Goal: Task Accomplishment & Management: Use online tool/utility

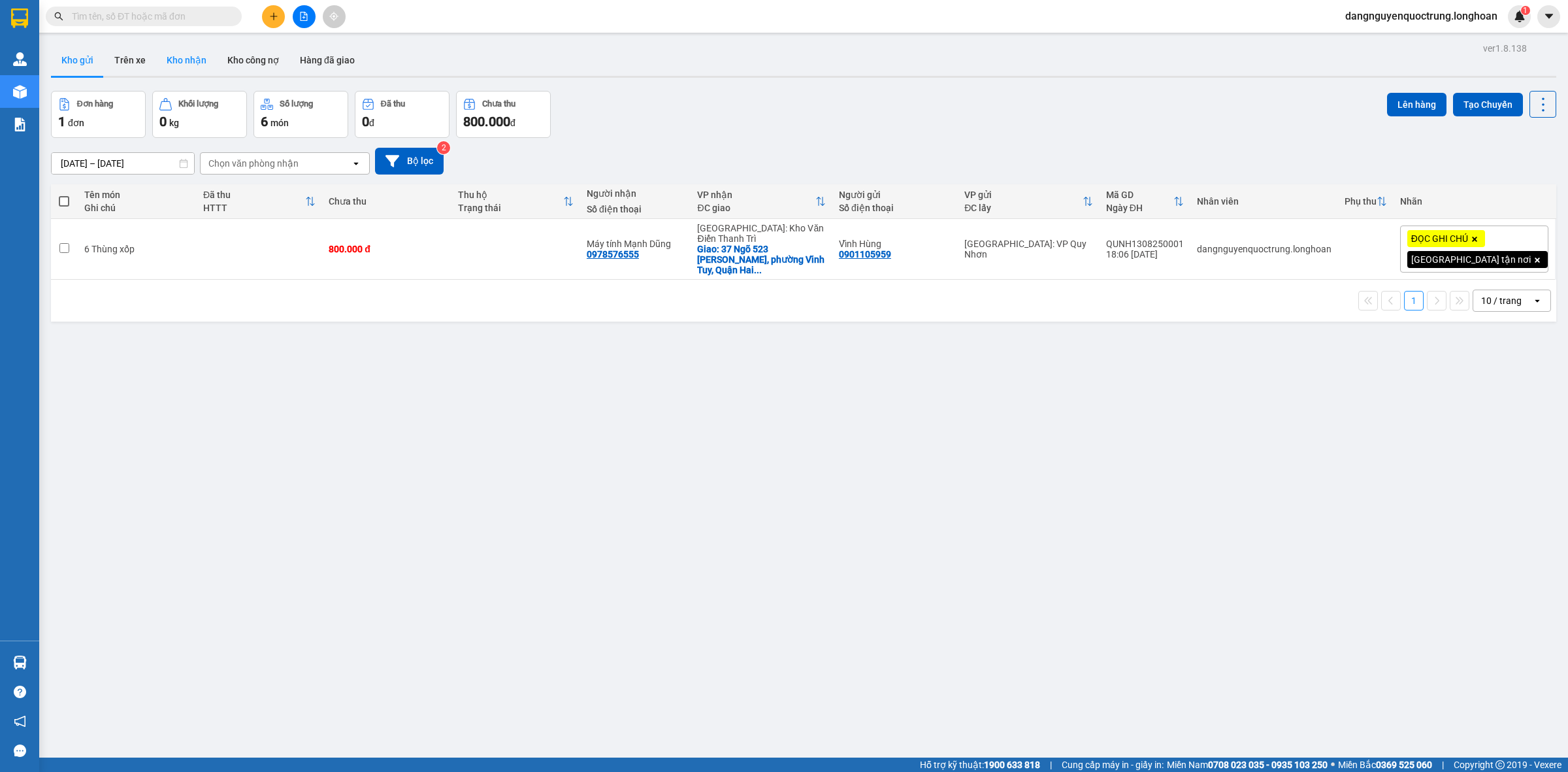
click at [197, 66] on button "Kho nhận" at bounding box center [186, 60] width 61 height 31
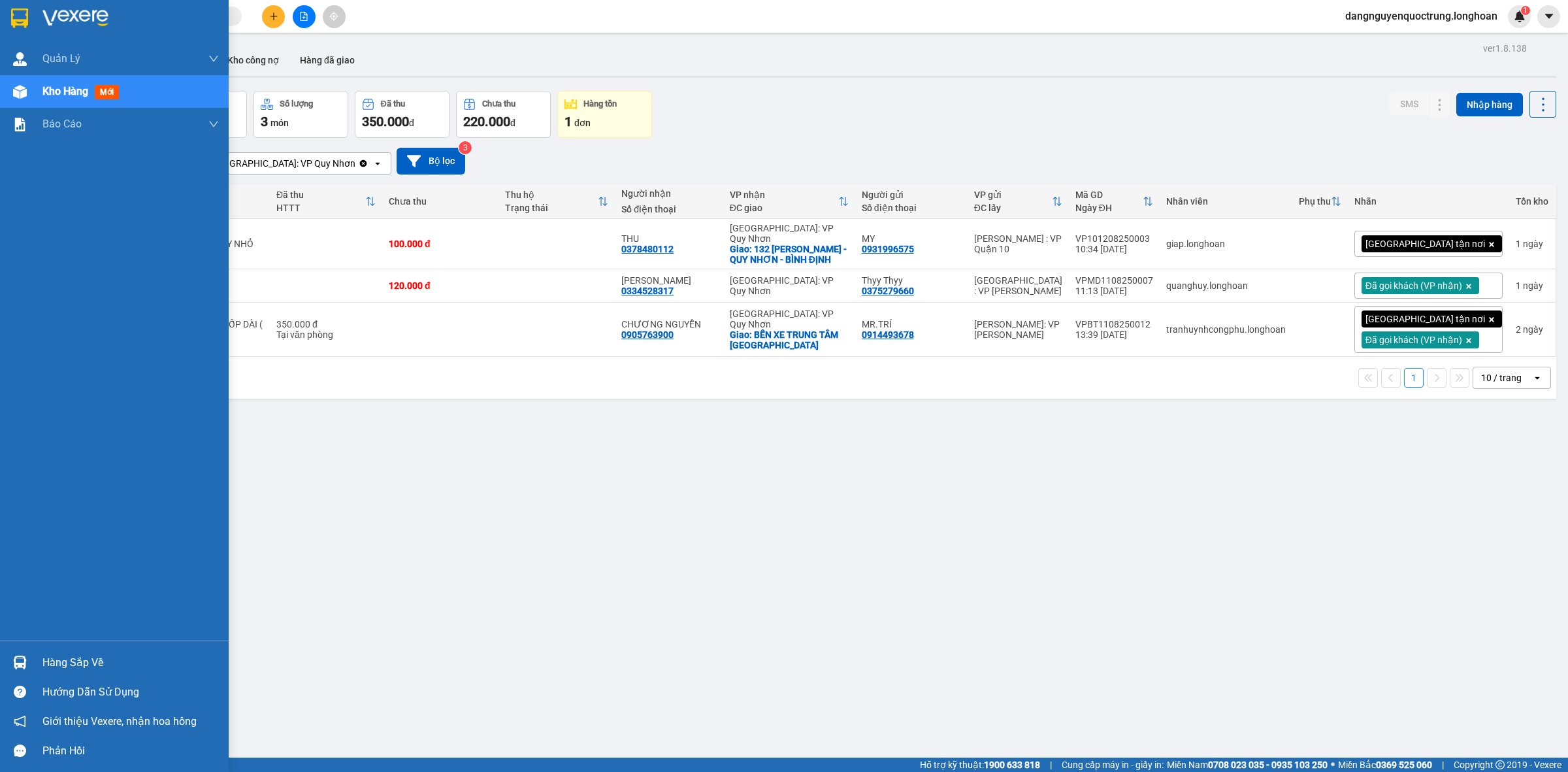
click at [18, 667] on img at bounding box center [20, 663] width 14 height 14
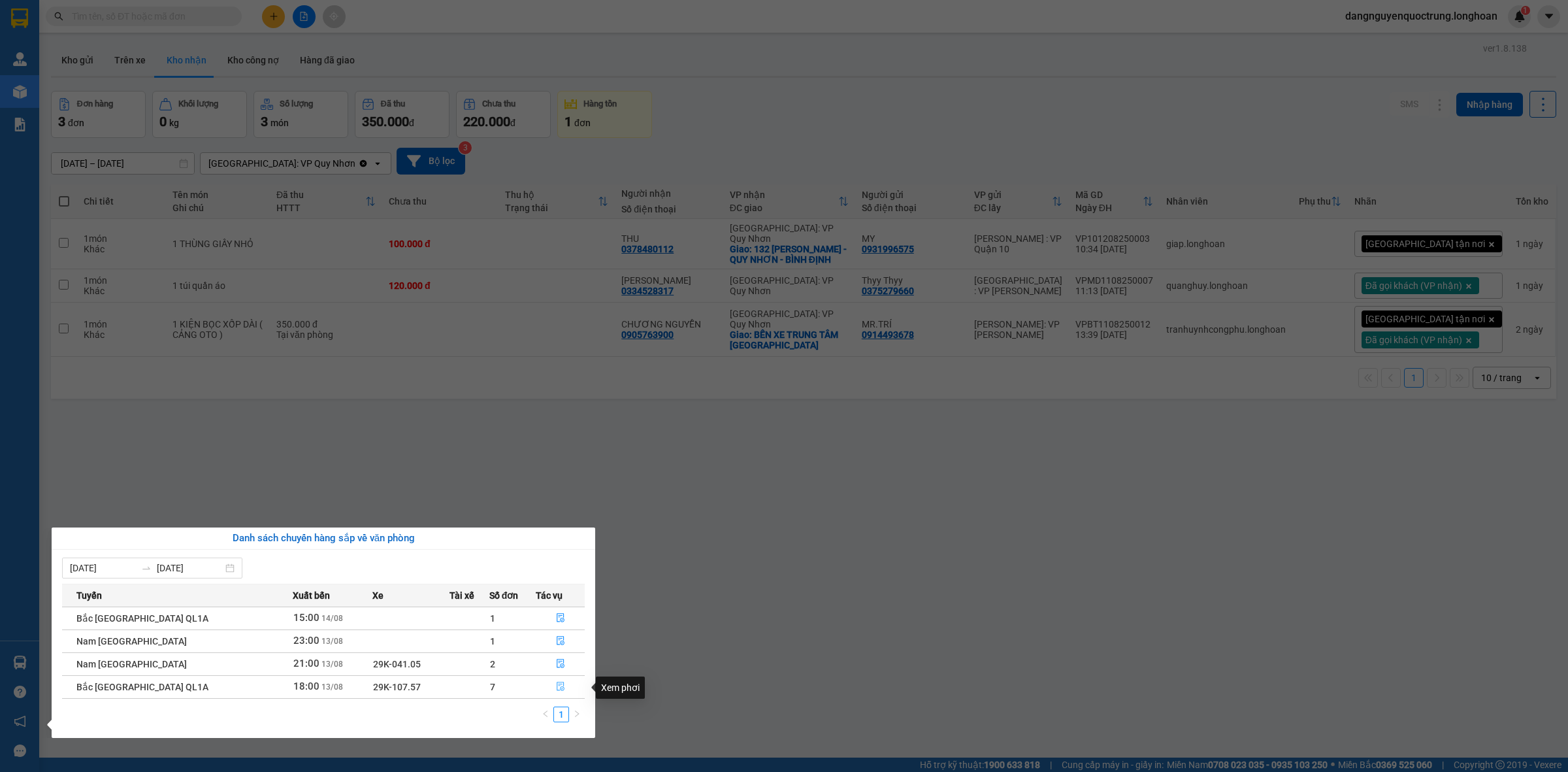
click at [557, 692] on span "file-done" at bounding box center [561, 687] width 9 height 10
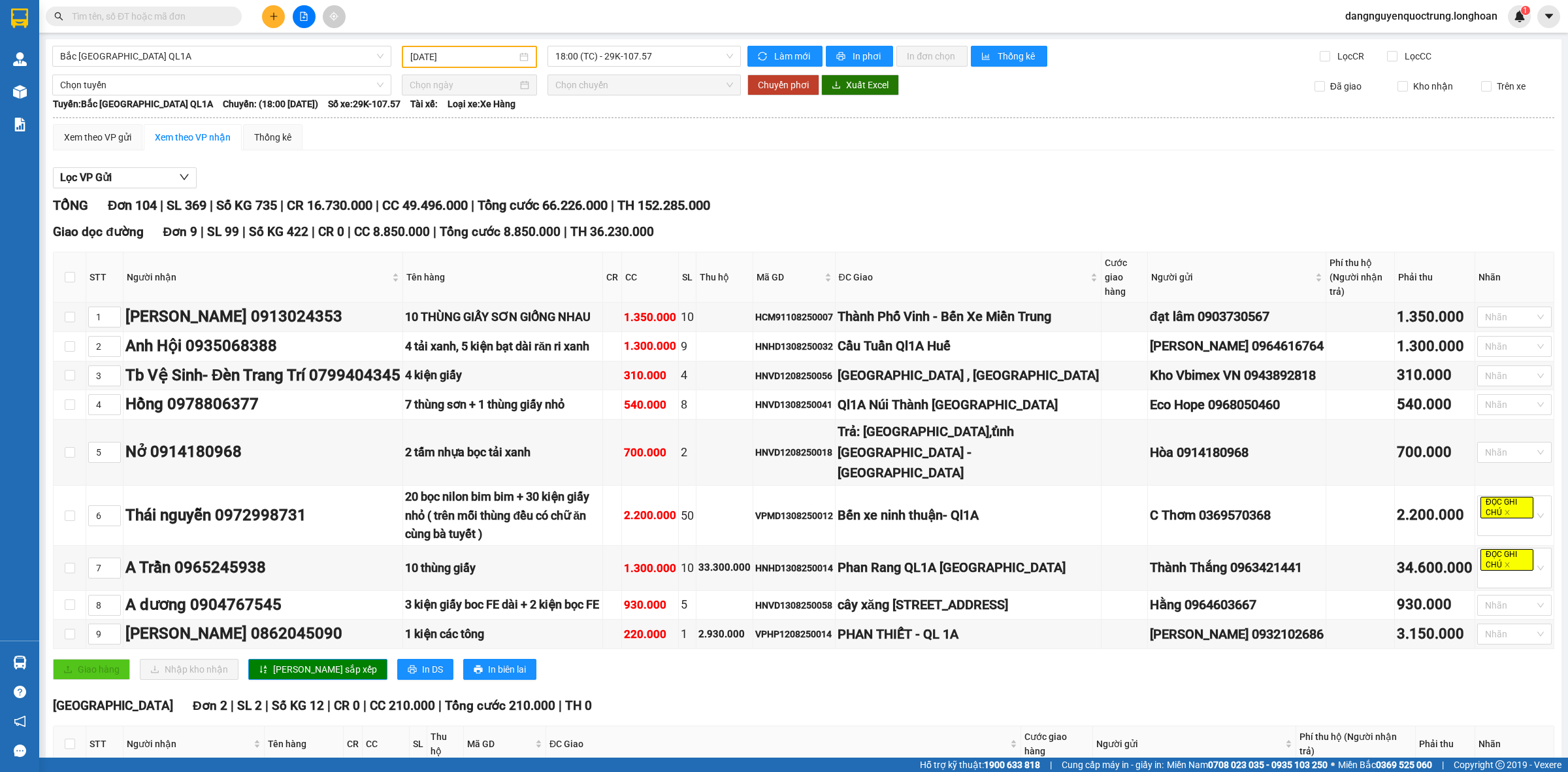
type input "[DATE]"
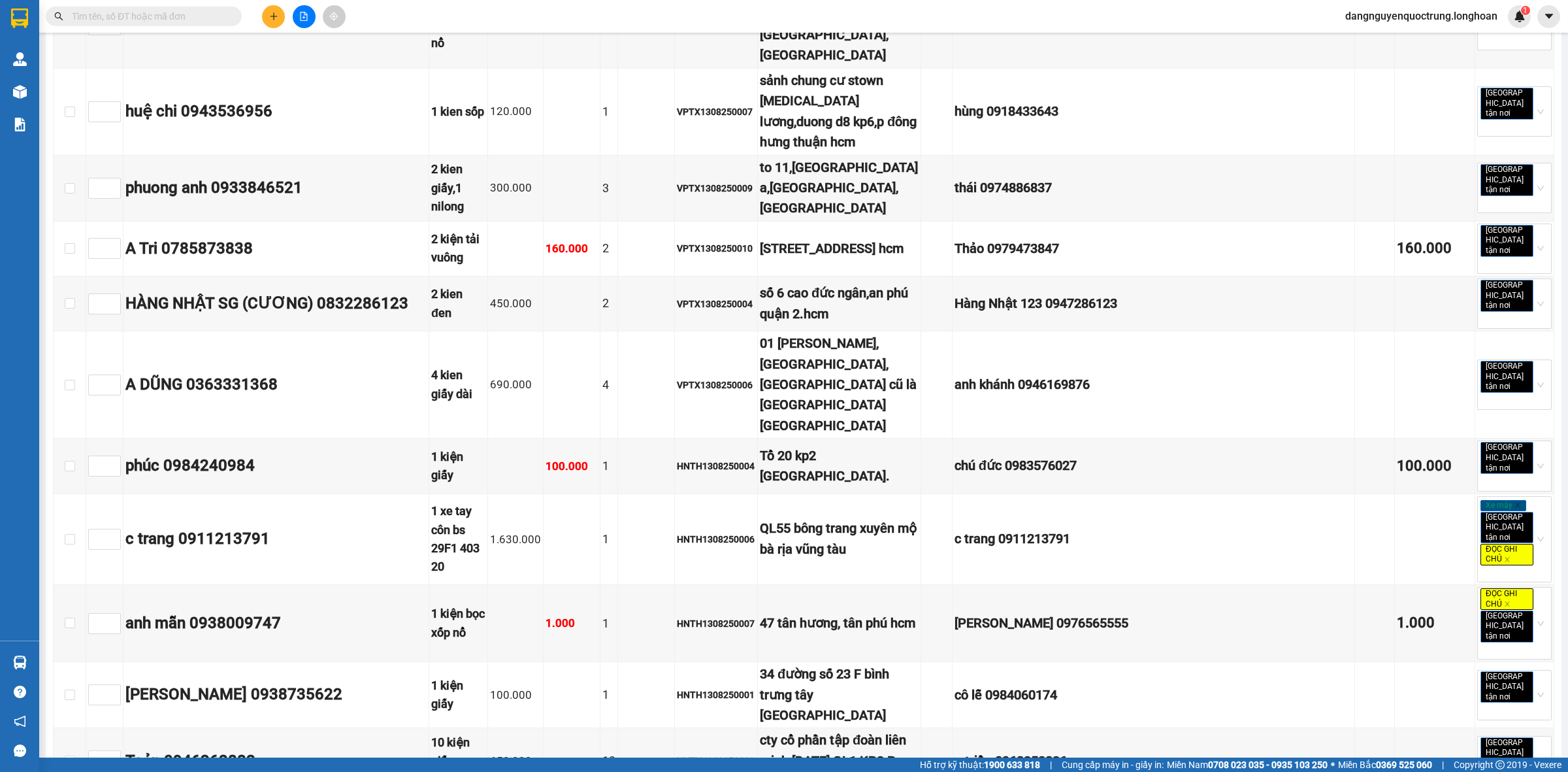
scroll to position [4659, 0]
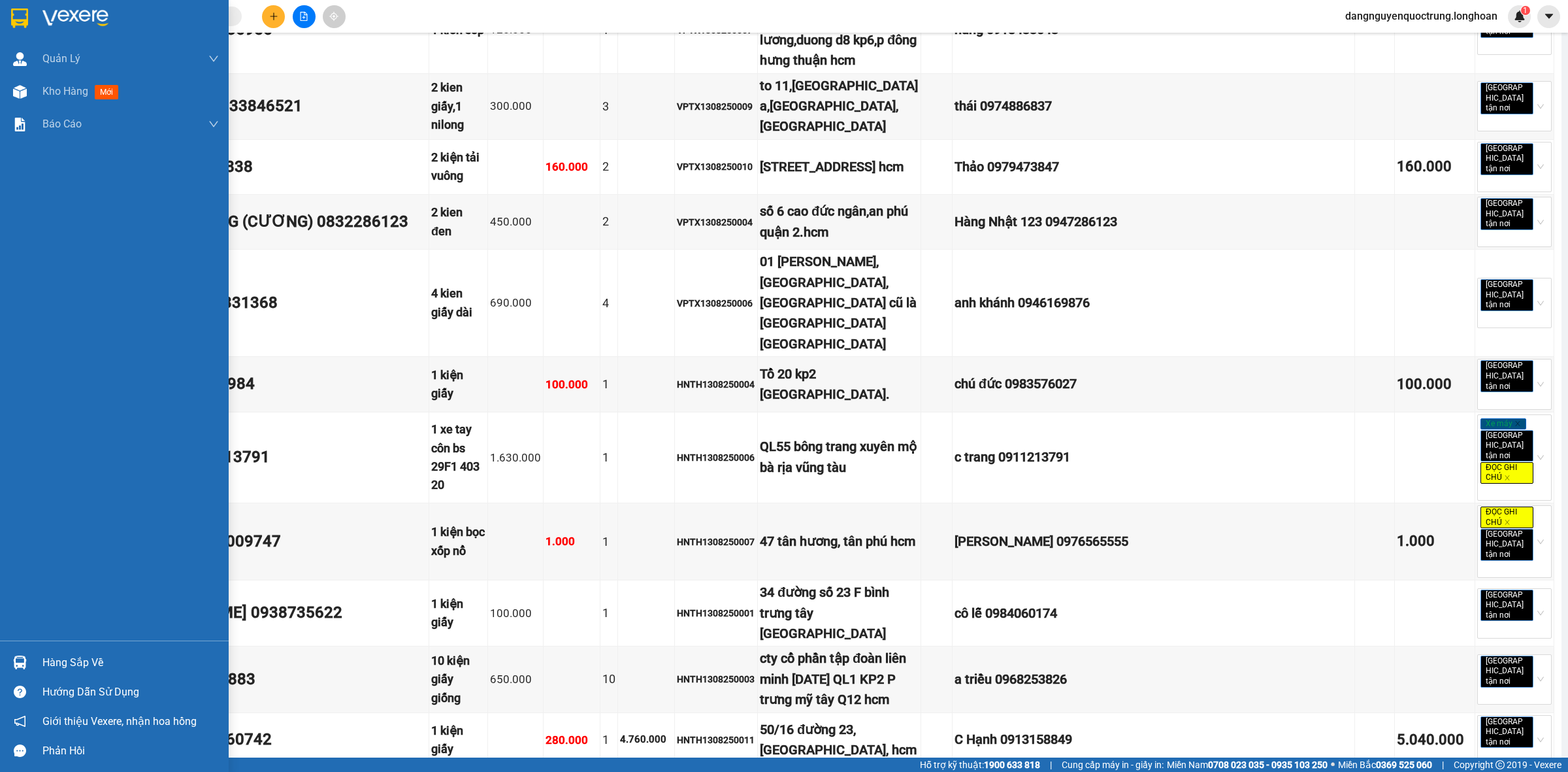
click at [21, 666] on img at bounding box center [20, 663] width 14 height 14
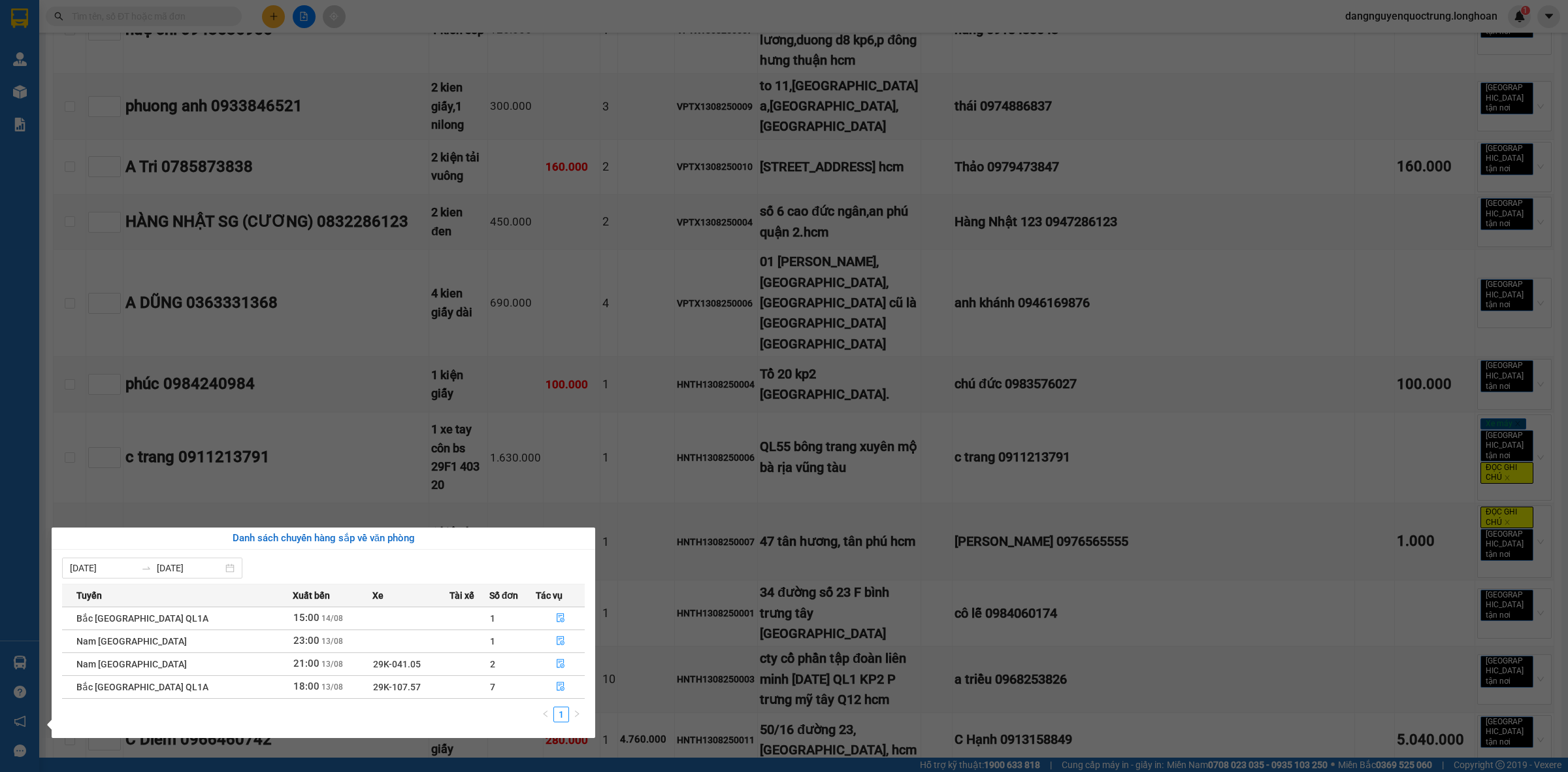
click at [95, 383] on section "Kết quả tìm kiếm ( 0 ) Bộ lọc No Data dangnguyenquoctrung.longhoan 1 Quản [PERS…" at bounding box center [784, 386] width 1568 height 772
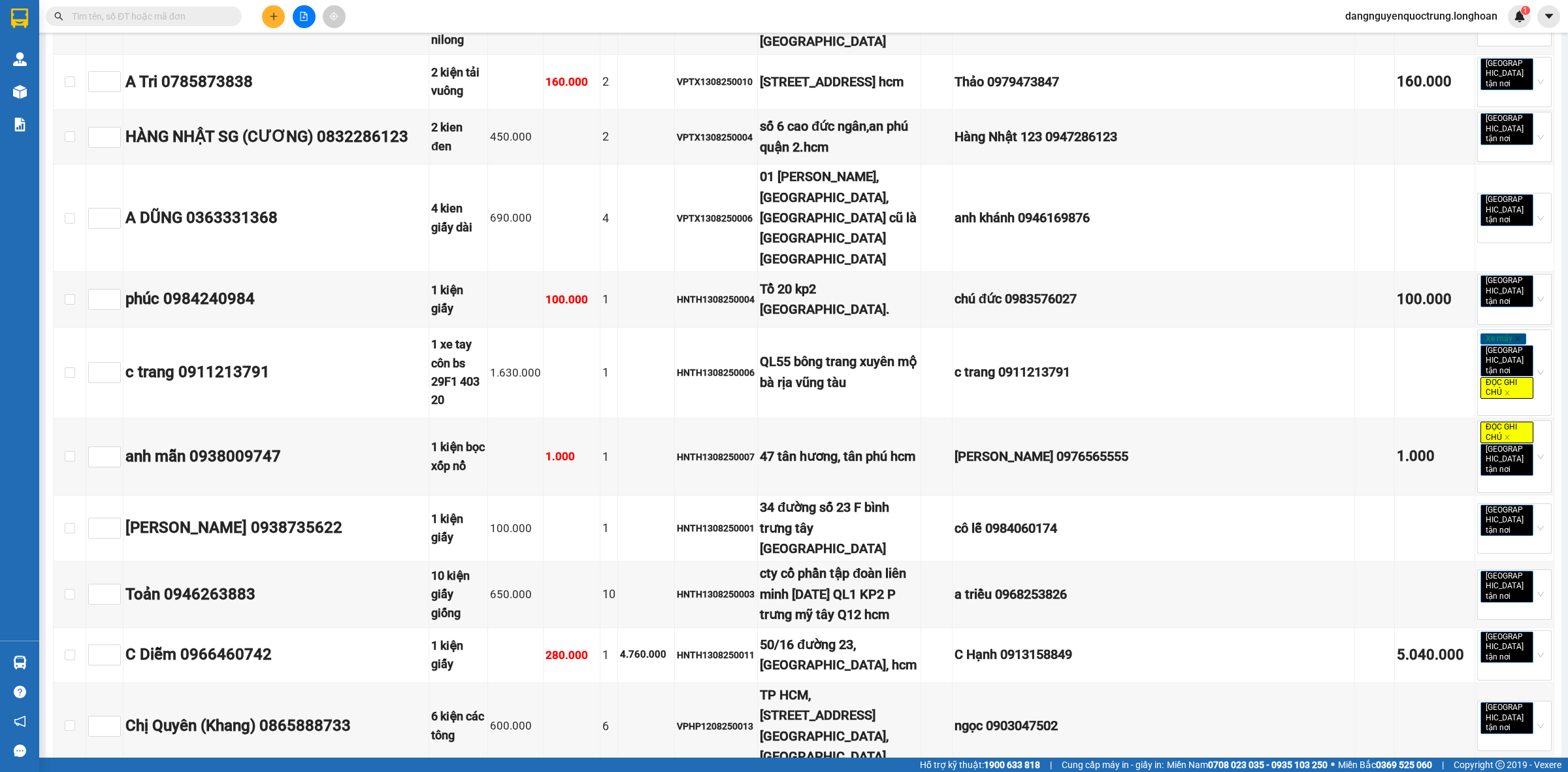
scroll to position [4741, 0]
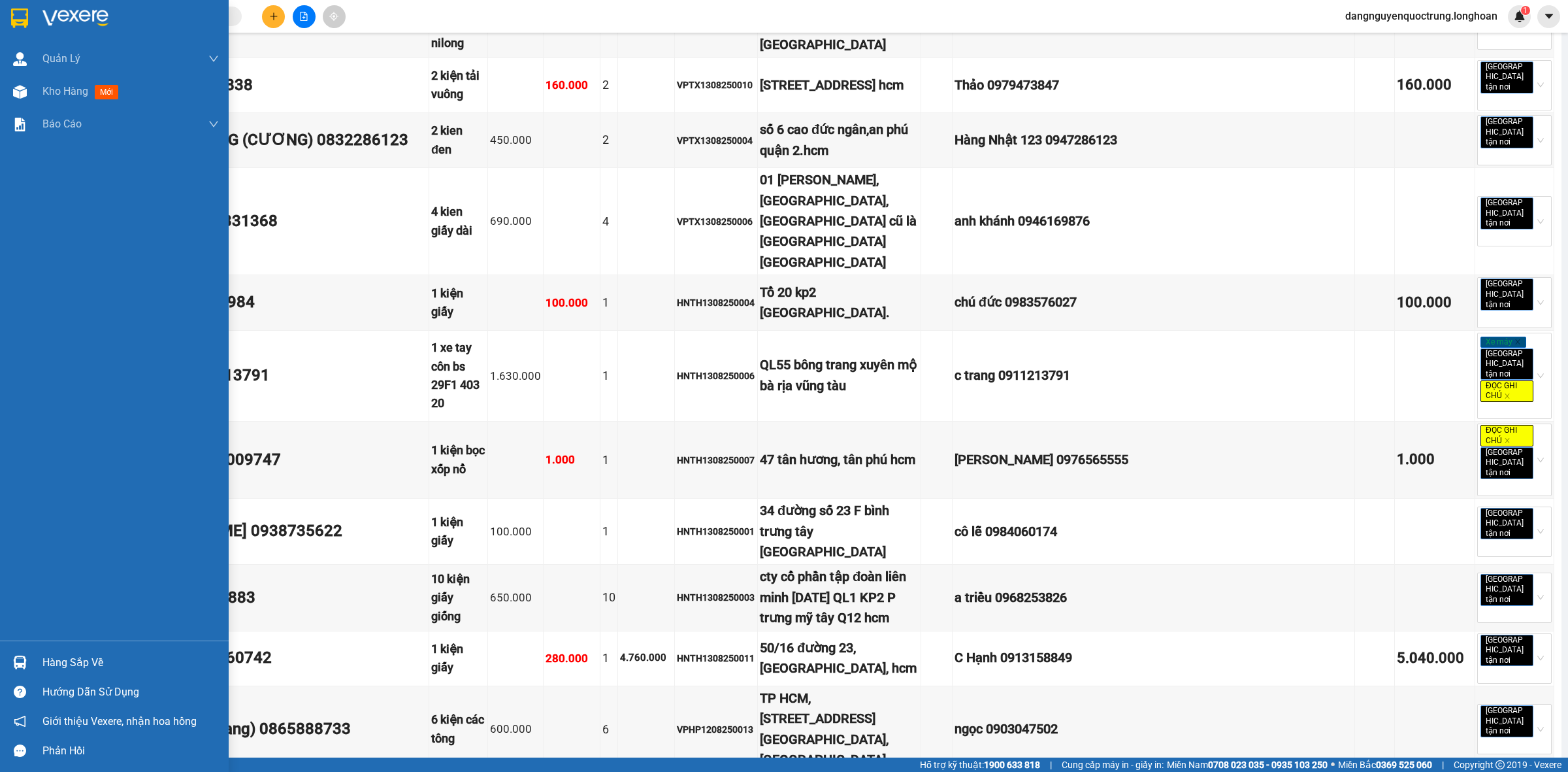
click at [22, 22] on img at bounding box center [20, 18] width 17 height 20
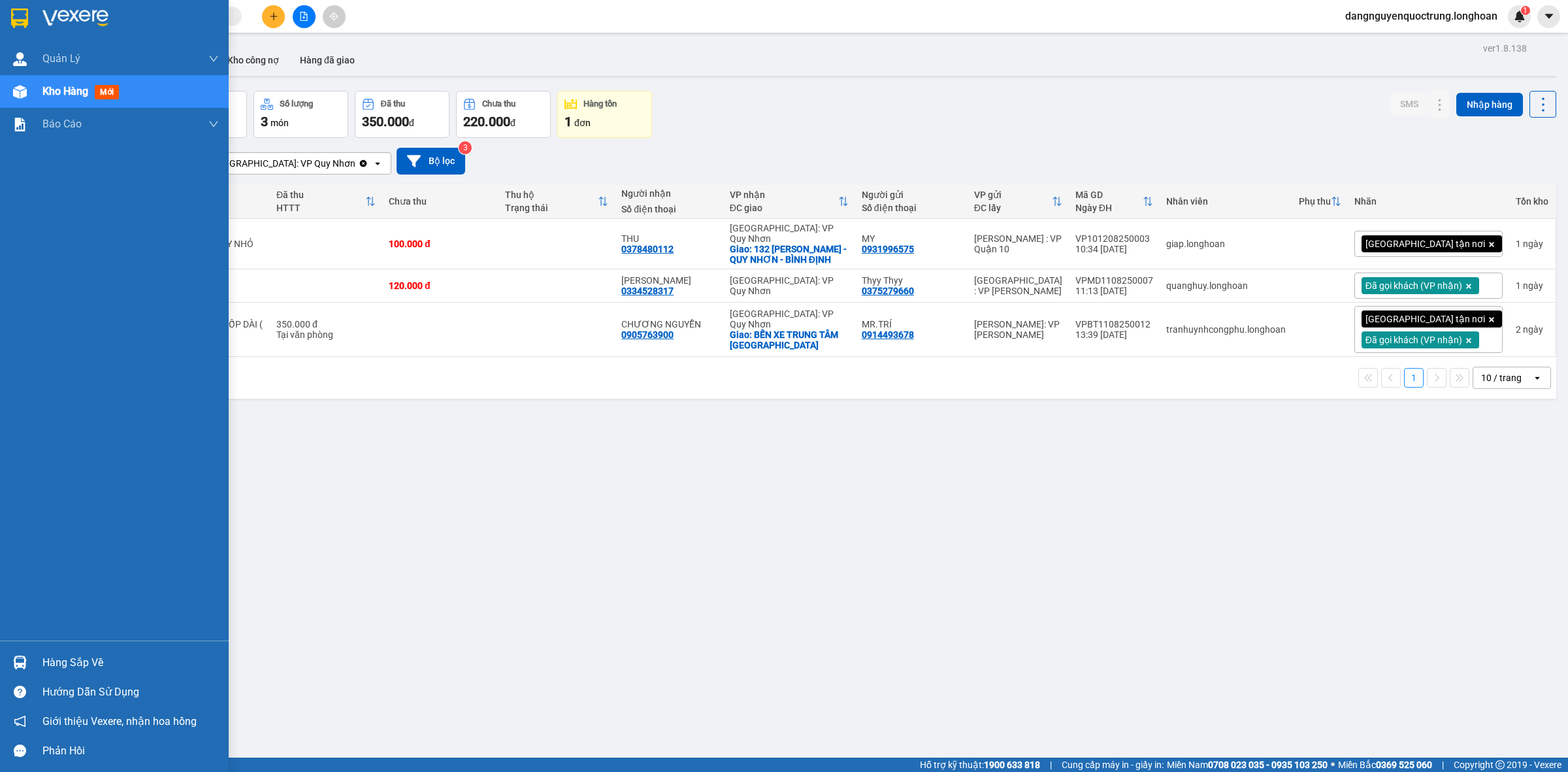
click at [14, 667] on img at bounding box center [20, 663] width 14 height 14
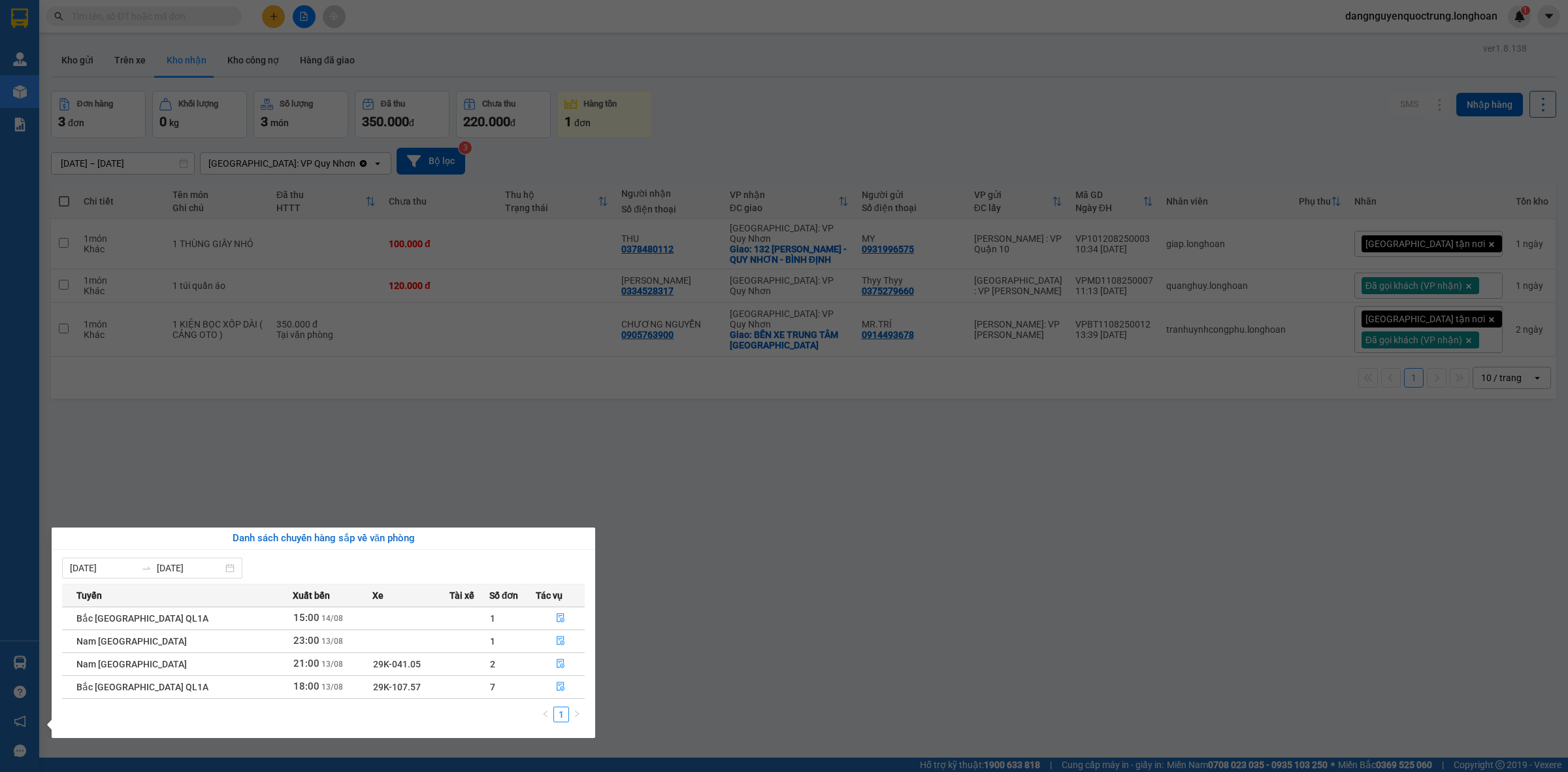
click at [786, 603] on section "Kết quả tìm kiếm ( 0 ) Bộ lọc No Data dangnguyenquoctrung.longhoan 1 Quản [PERS…" at bounding box center [784, 386] width 1568 height 772
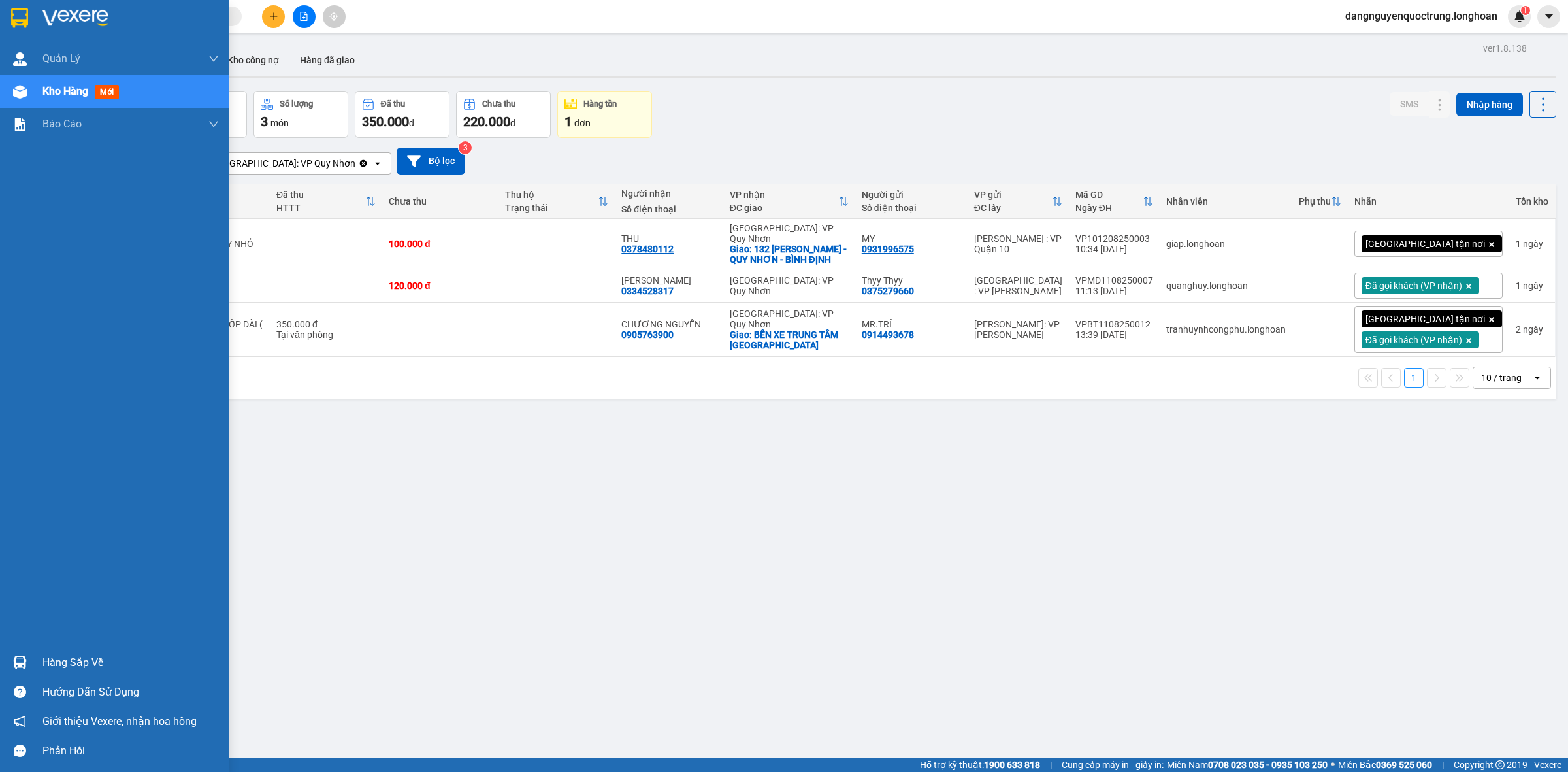
click at [15, 21] on img at bounding box center [20, 18] width 17 height 20
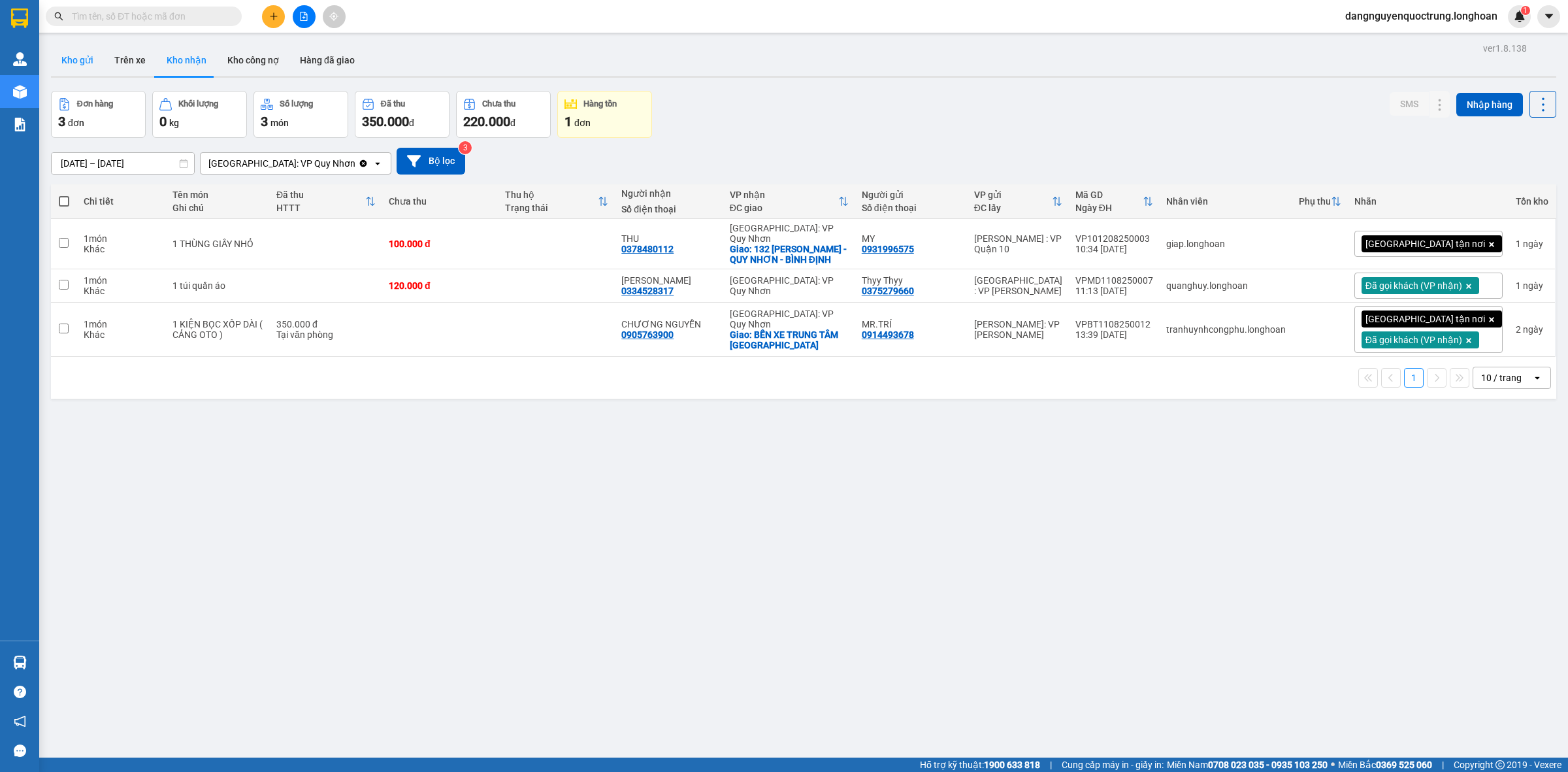
click at [62, 55] on button "Kho gửi" at bounding box center [77, 60] width 53 height 31
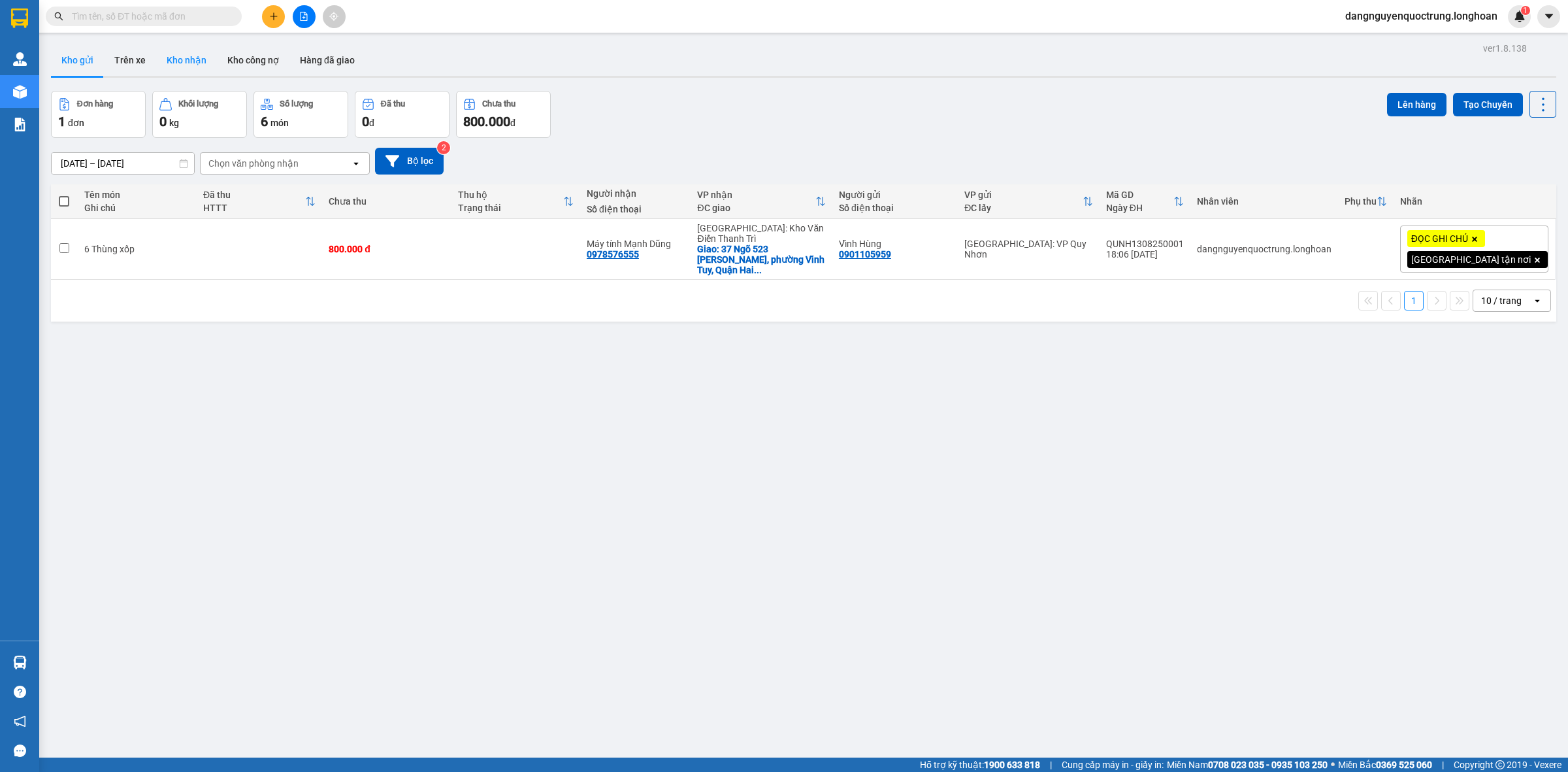
click at [191, 60] on button "Kho nhận" at bounding box center [186, 60] width 61 height 31
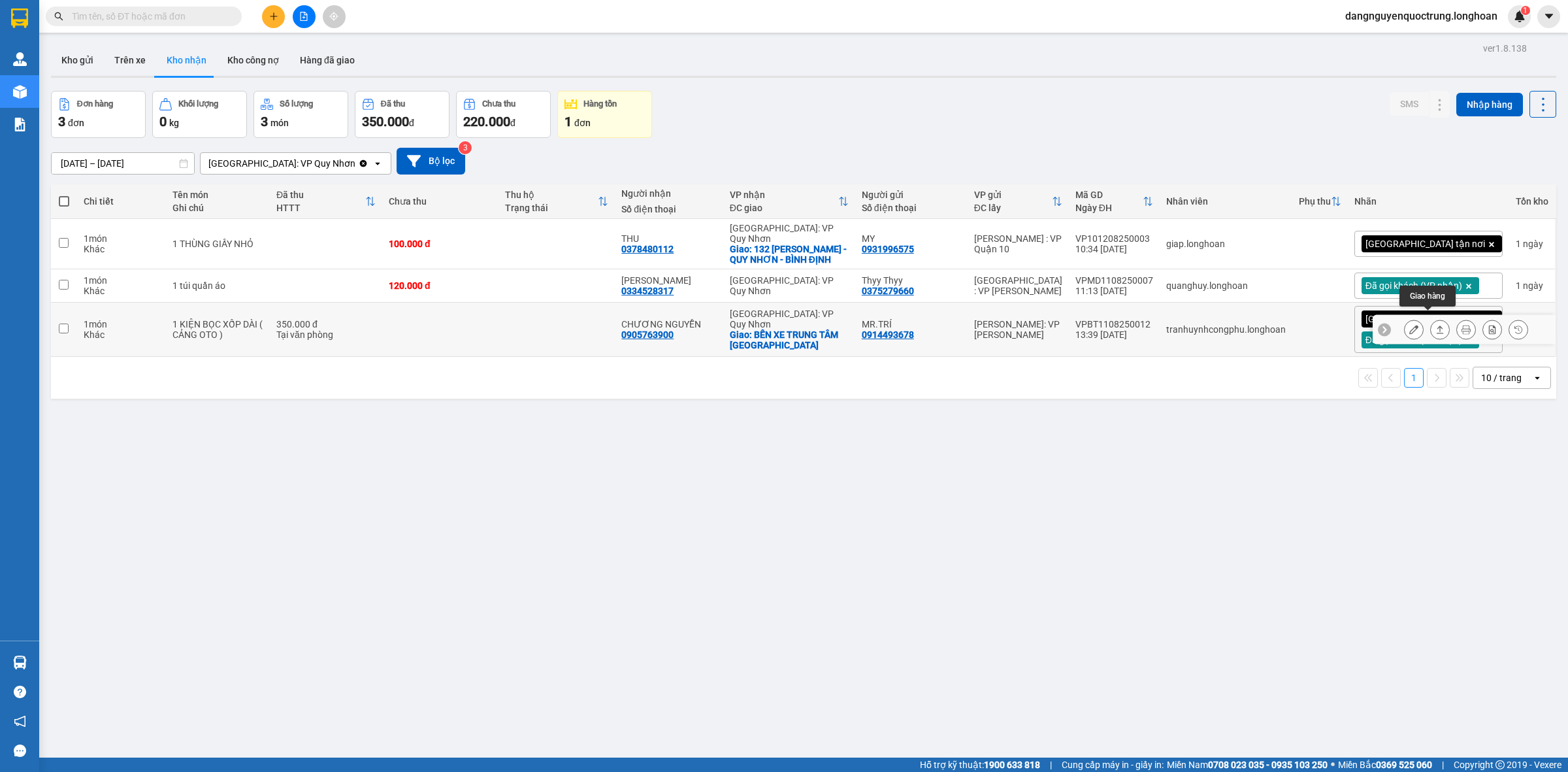
click at [1437, 326] on icon at bounding box center [1440, 329] width 7 height 8
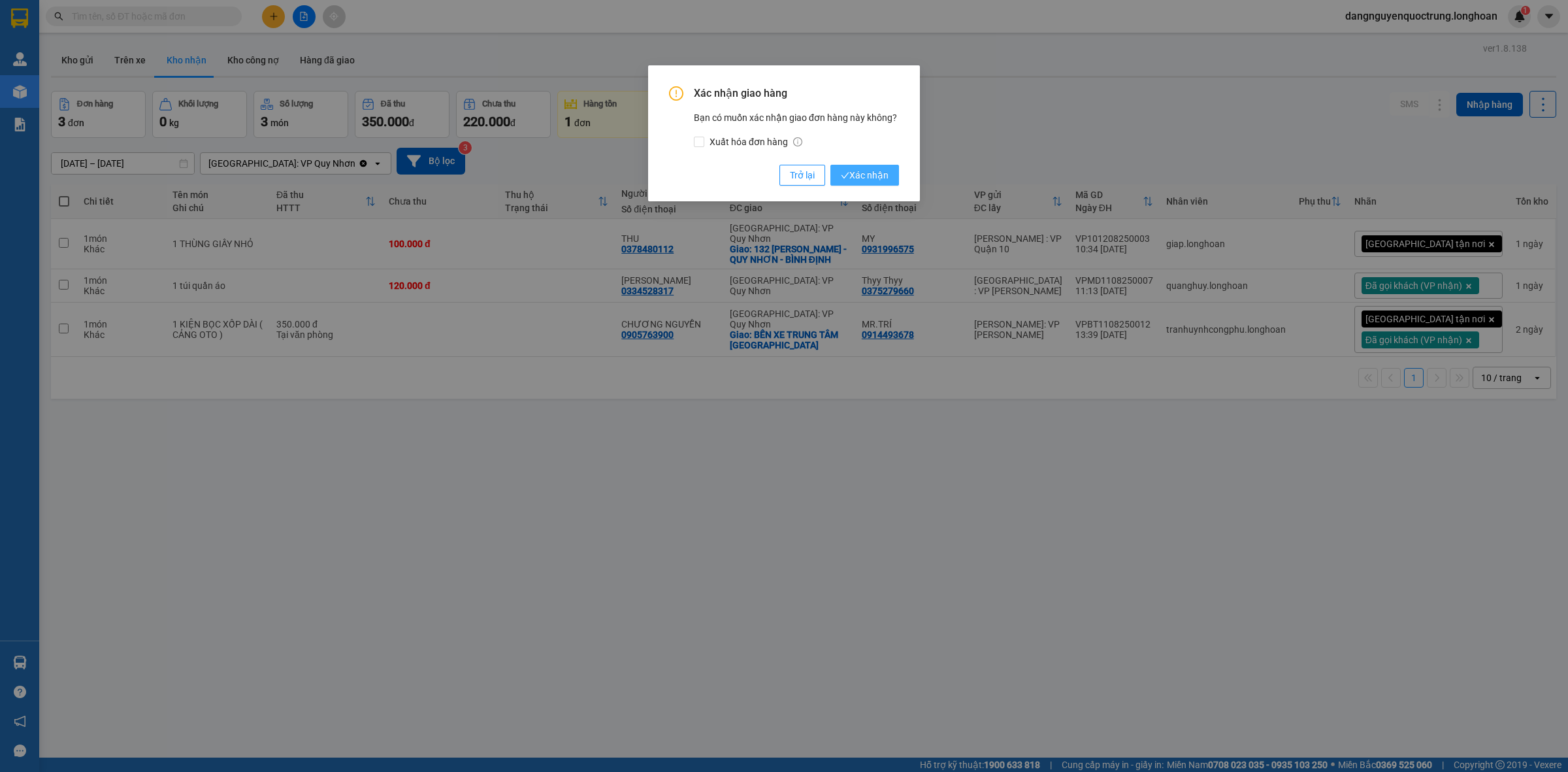
click at [864, 174] on span "Xác nhận" at bounding box center [864, 175] width 48 height 14
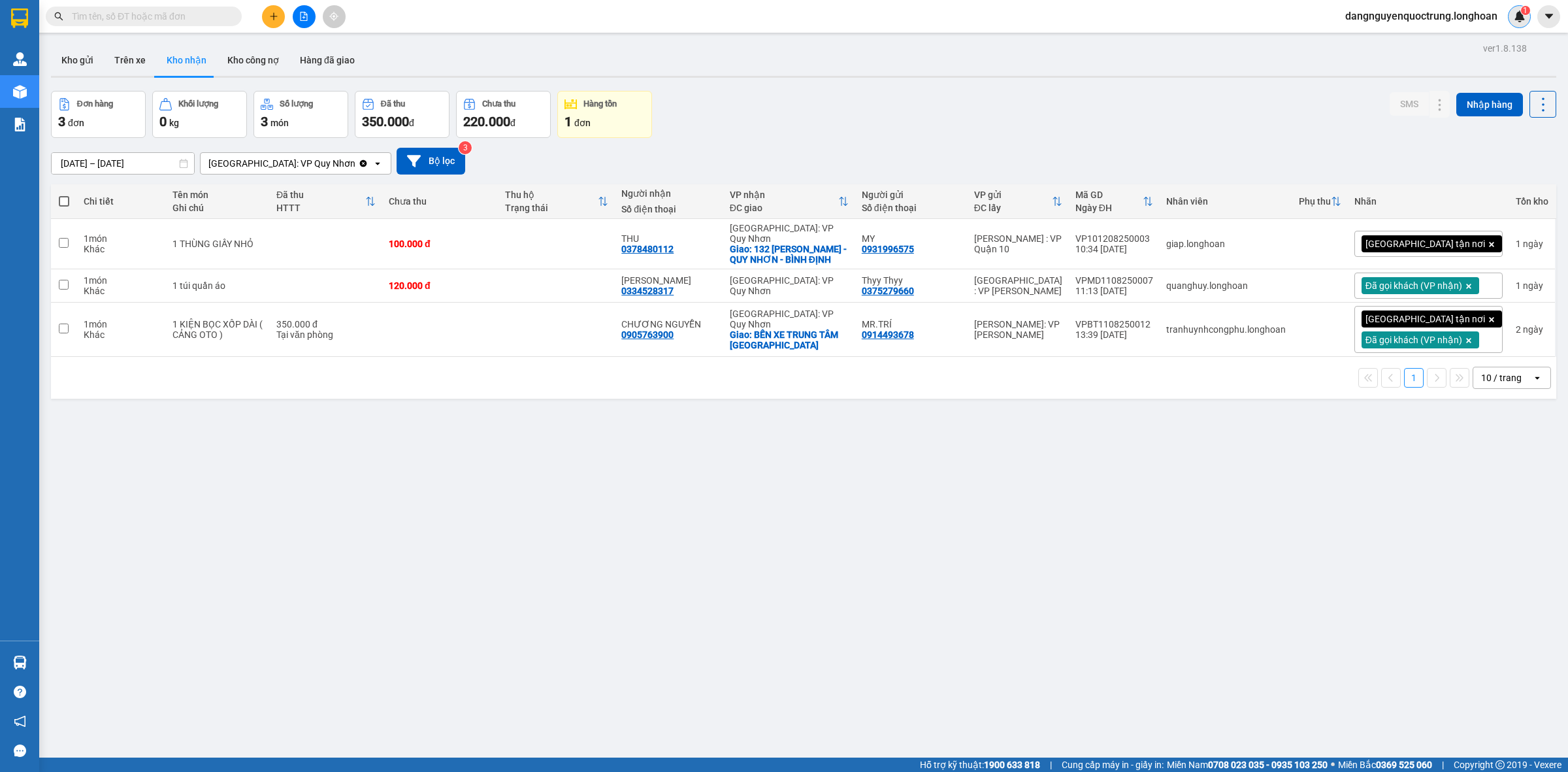
click at [1523, 15] on img at bounding box center [1520, 16] width 12 height 12
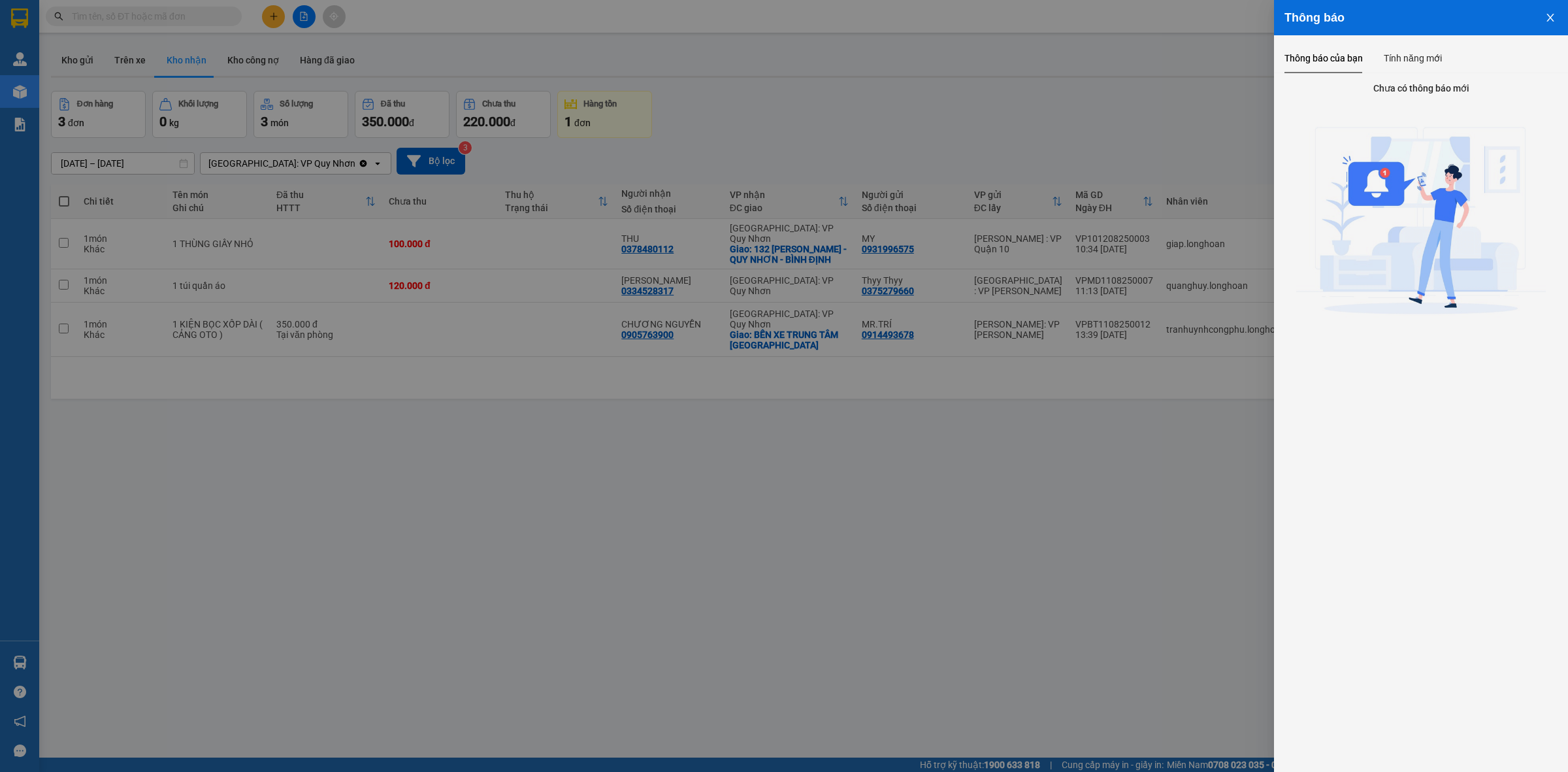
click at [1167, 57] on div at bounding box center [784, 386] width 1568 height 772
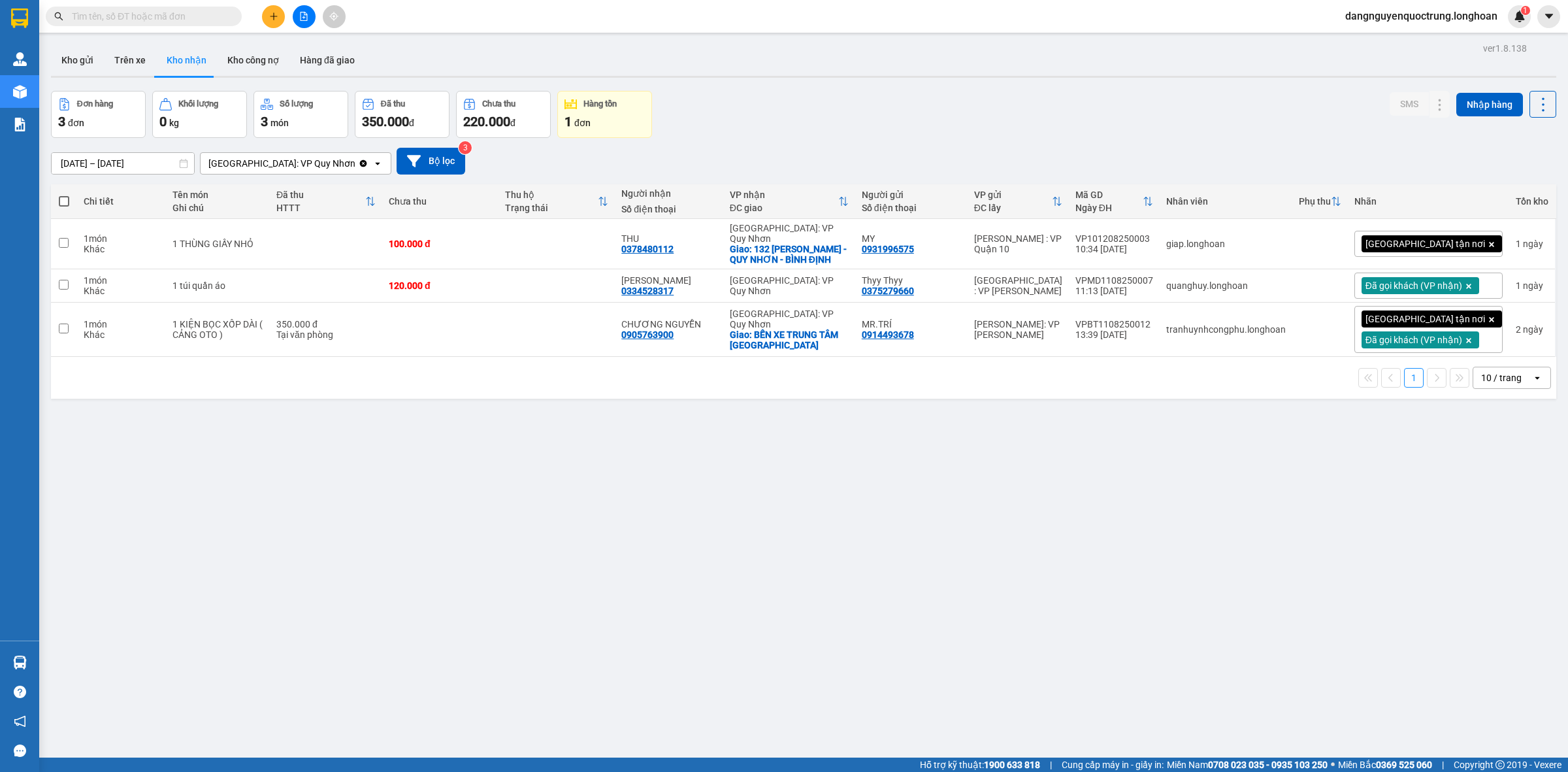
click at [630, 119] on div "1 đơn" at bounding box center [605, 121] width 80 height 18
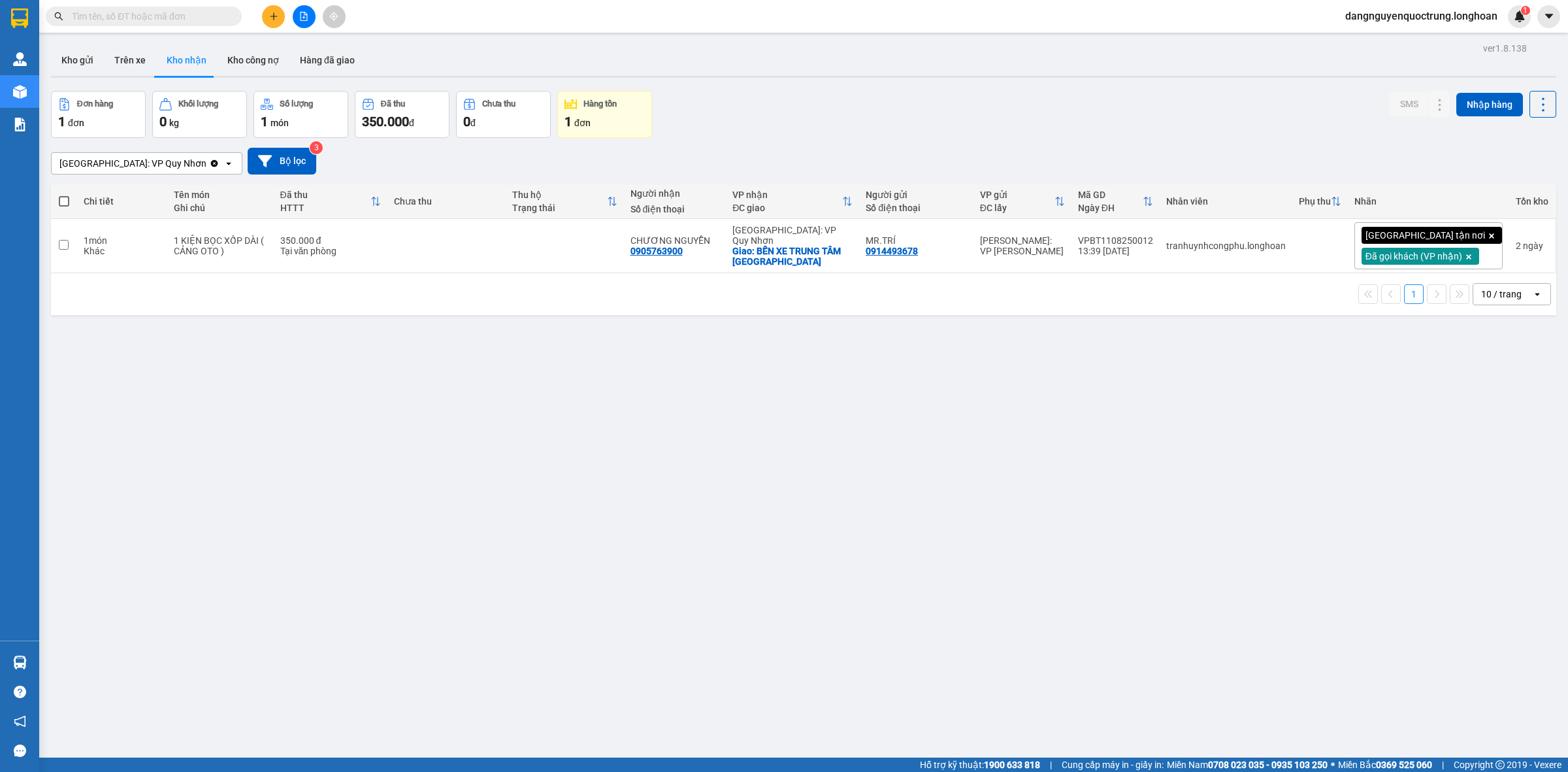
click at [972, 138] on div "[GEOGRAPHIC_DATA]: VP Quy Nhơn Clear value open Bộ lọc 3" at bounding box center [804, 161] width 1506 height 46
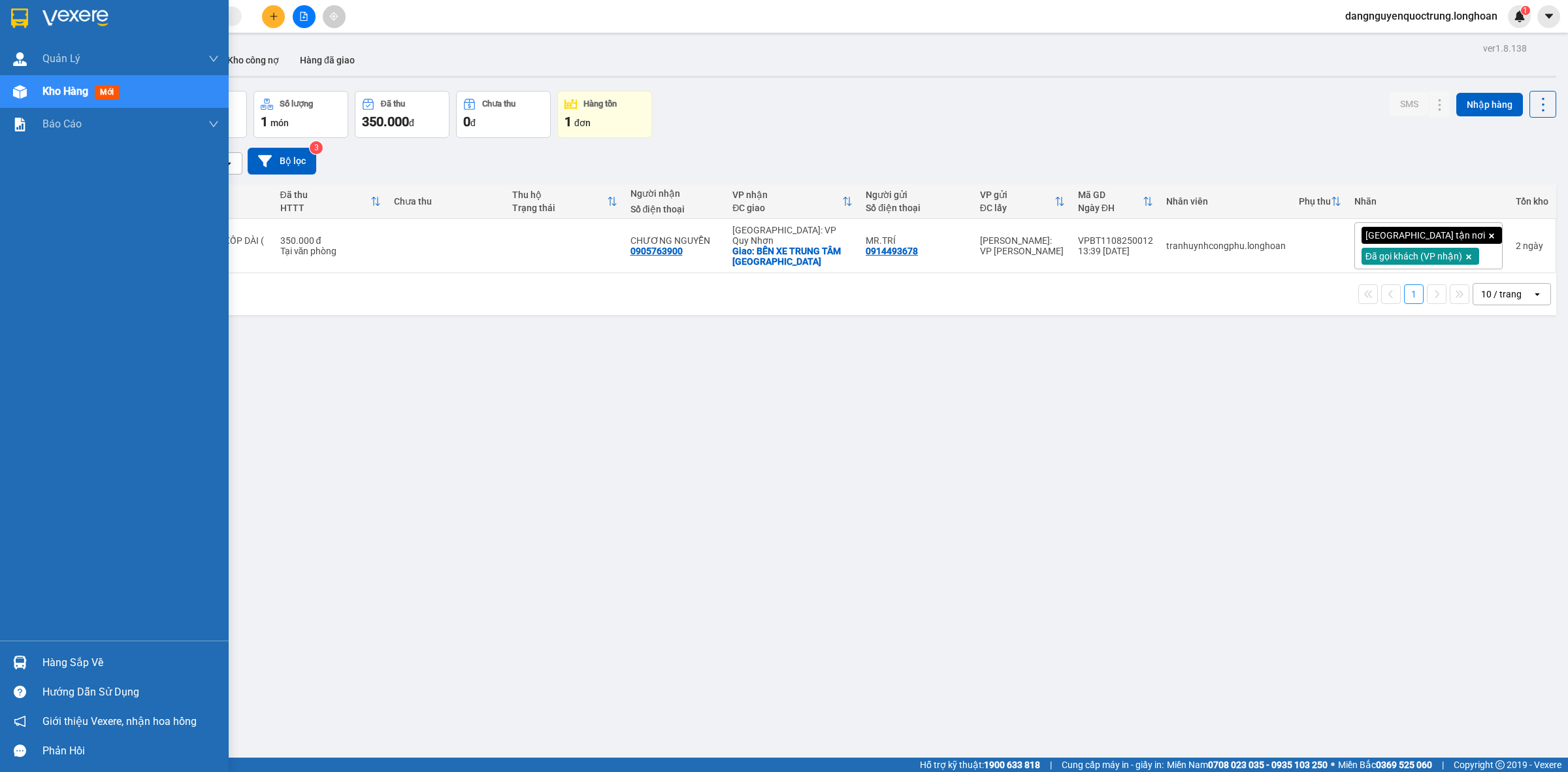
click at [18, 14] on img at bounding box center [20, 18] width 17 height 20
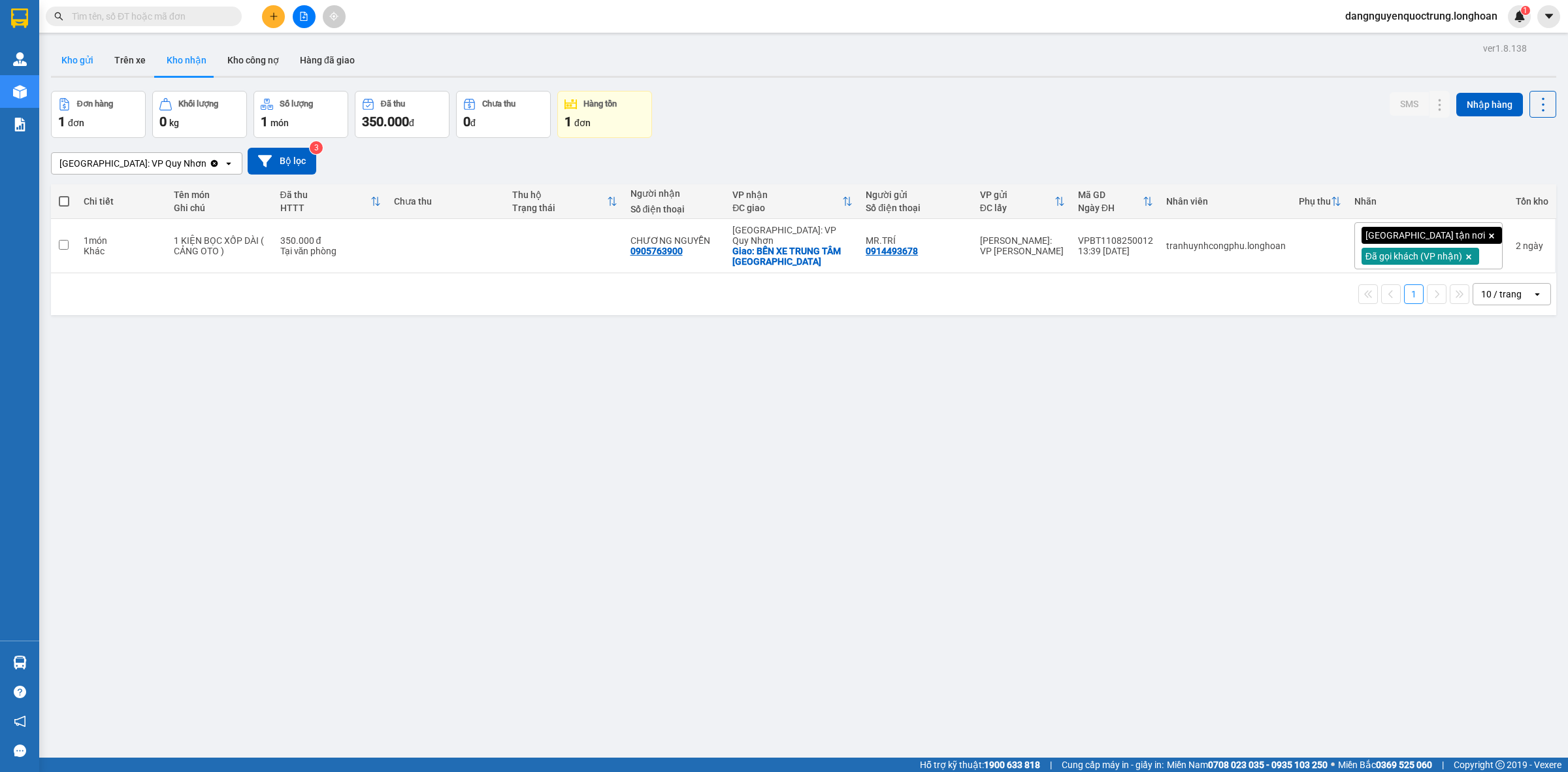
click at [90, 58] on button "Kho gửi" at bounding box center [77, 60] width 53 height 31
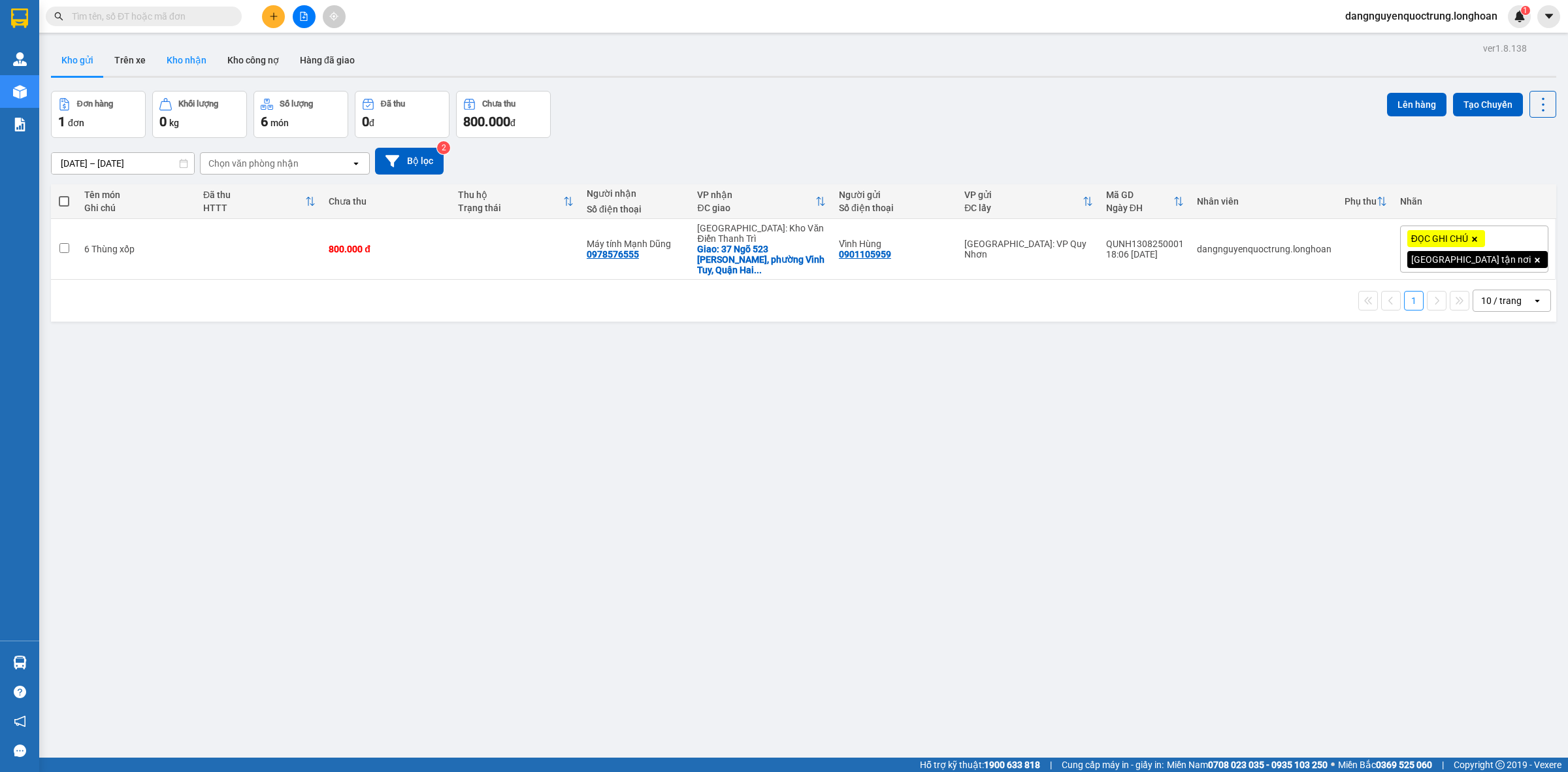
click at [193, 70] on button "Kho nhận" at bounding box center [186, 60] width 61 height 31
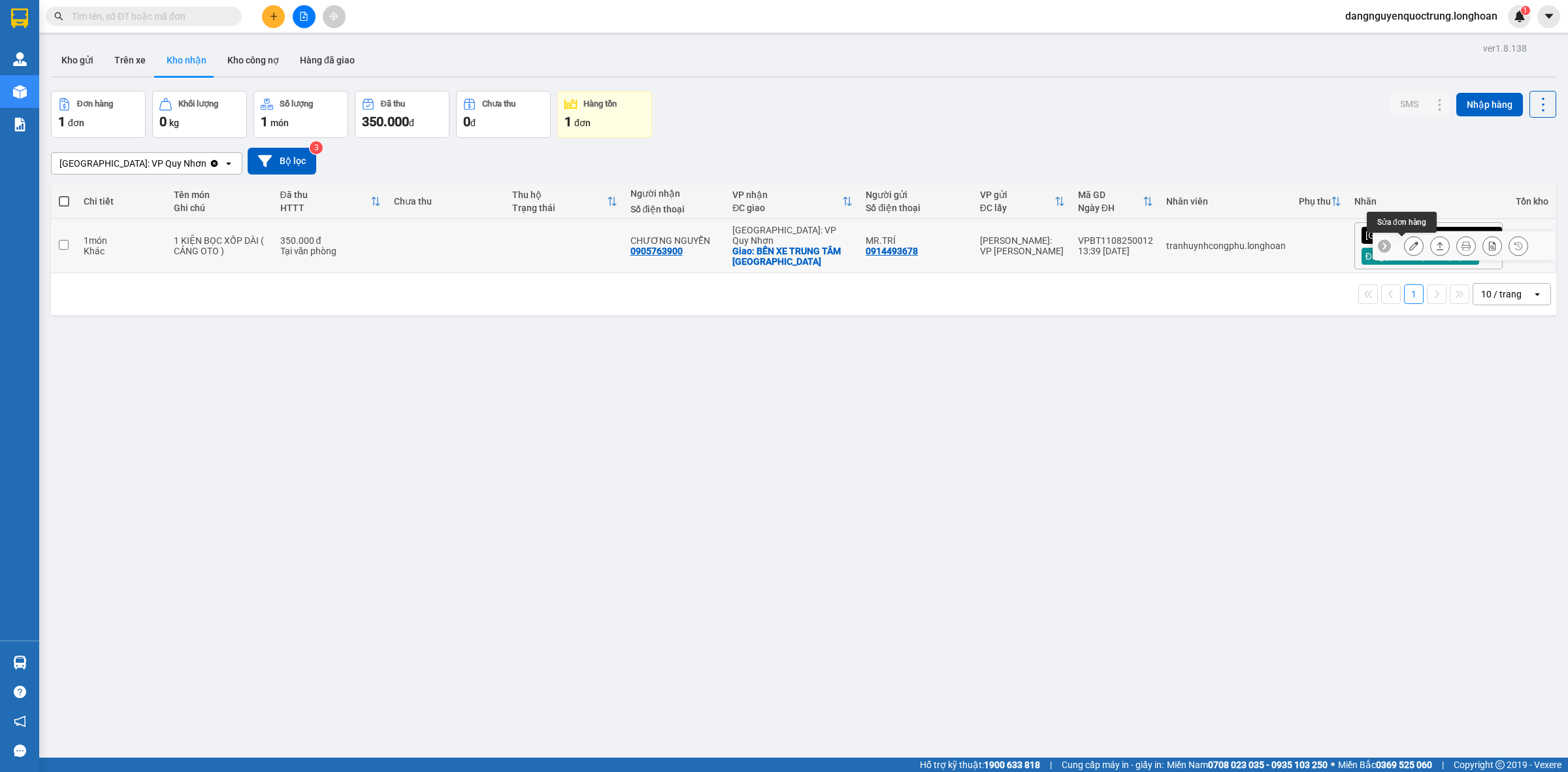
click at [1410, 246] on icon at bounding box center [1414, 246] width 9 height 9
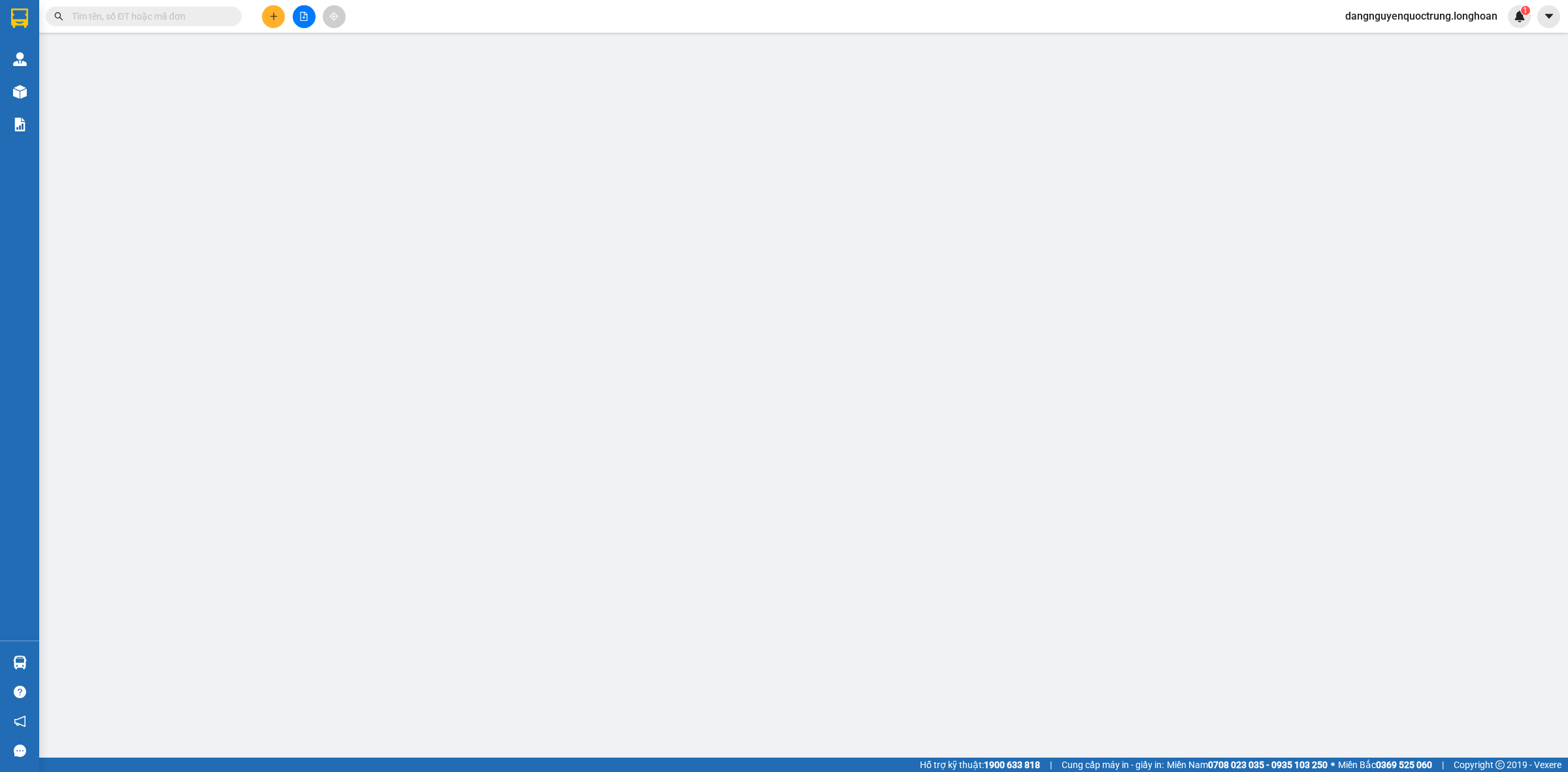
type input "0914493678"
type input "MR.TRÍ"
type input "0905763900"
type input "CHƯƠNG NGUYỄN"
checkbox input "true"
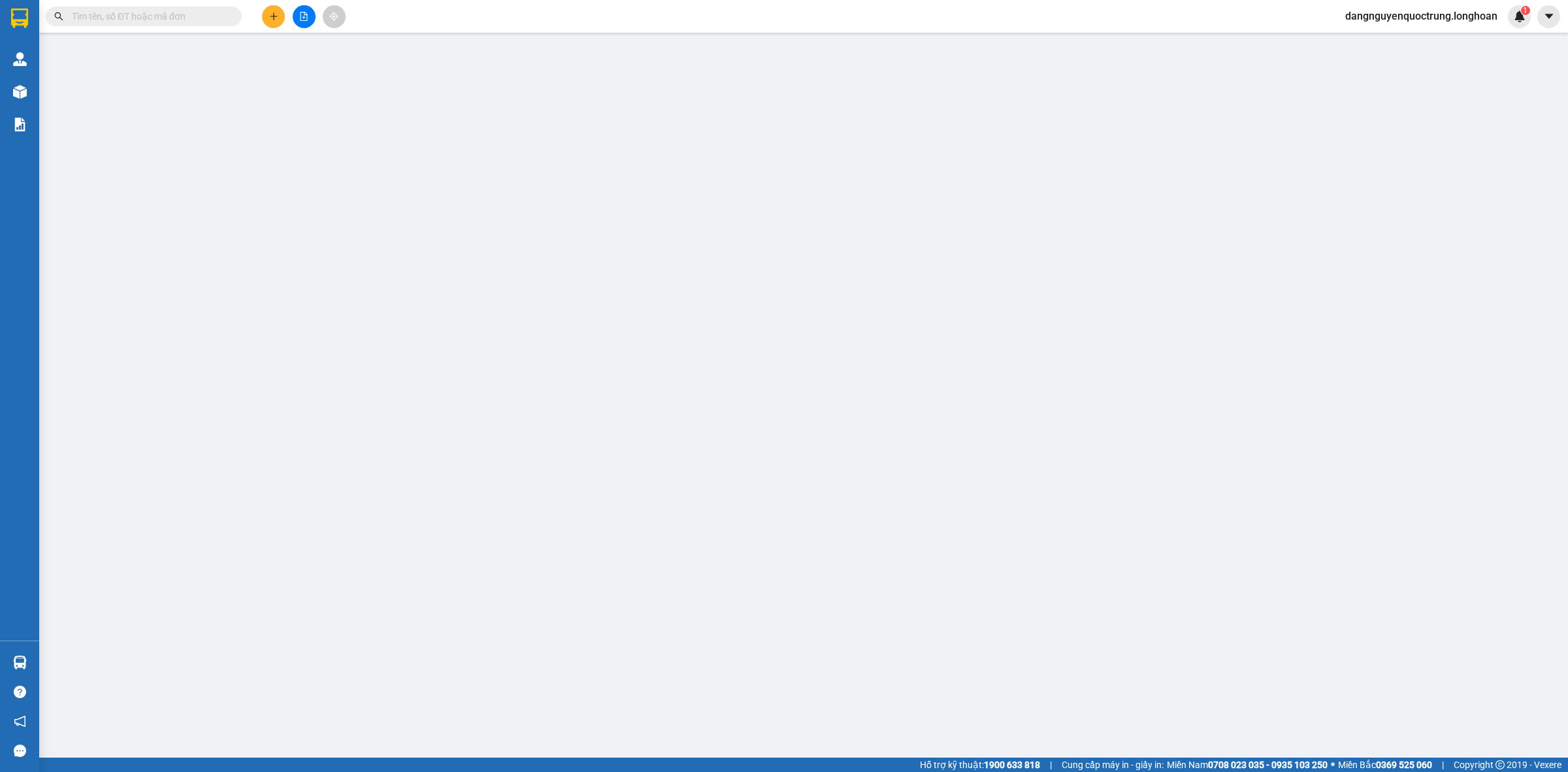
type input "BẾN XE TRUNG TÂM [GEOGRAPHIC_DATA]"
type input "350.000"
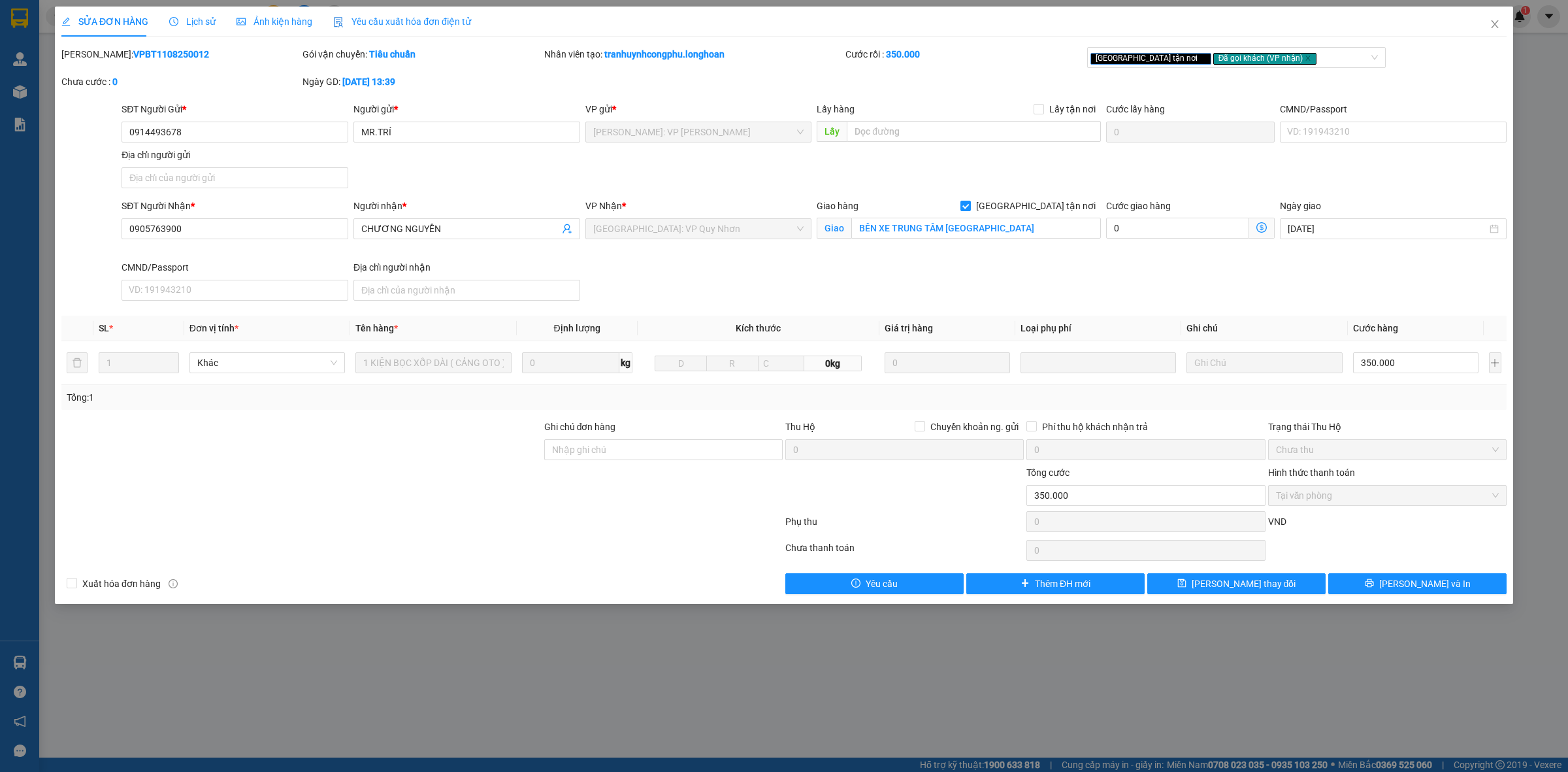
drag, startPoint x: 93, startPoint y: 55, endPoint x: 170, endPoint y: 59, distance: 77.1
click at [170, 59] on div "[PERSON_NAME]: VPBT1108250012" at bounding box center [181, 54] width 239 height 14
copy b "VPBT1108250012"
click at [1494, 19] on icon "close" at bounding box center [1495, 23] width 10 height 10
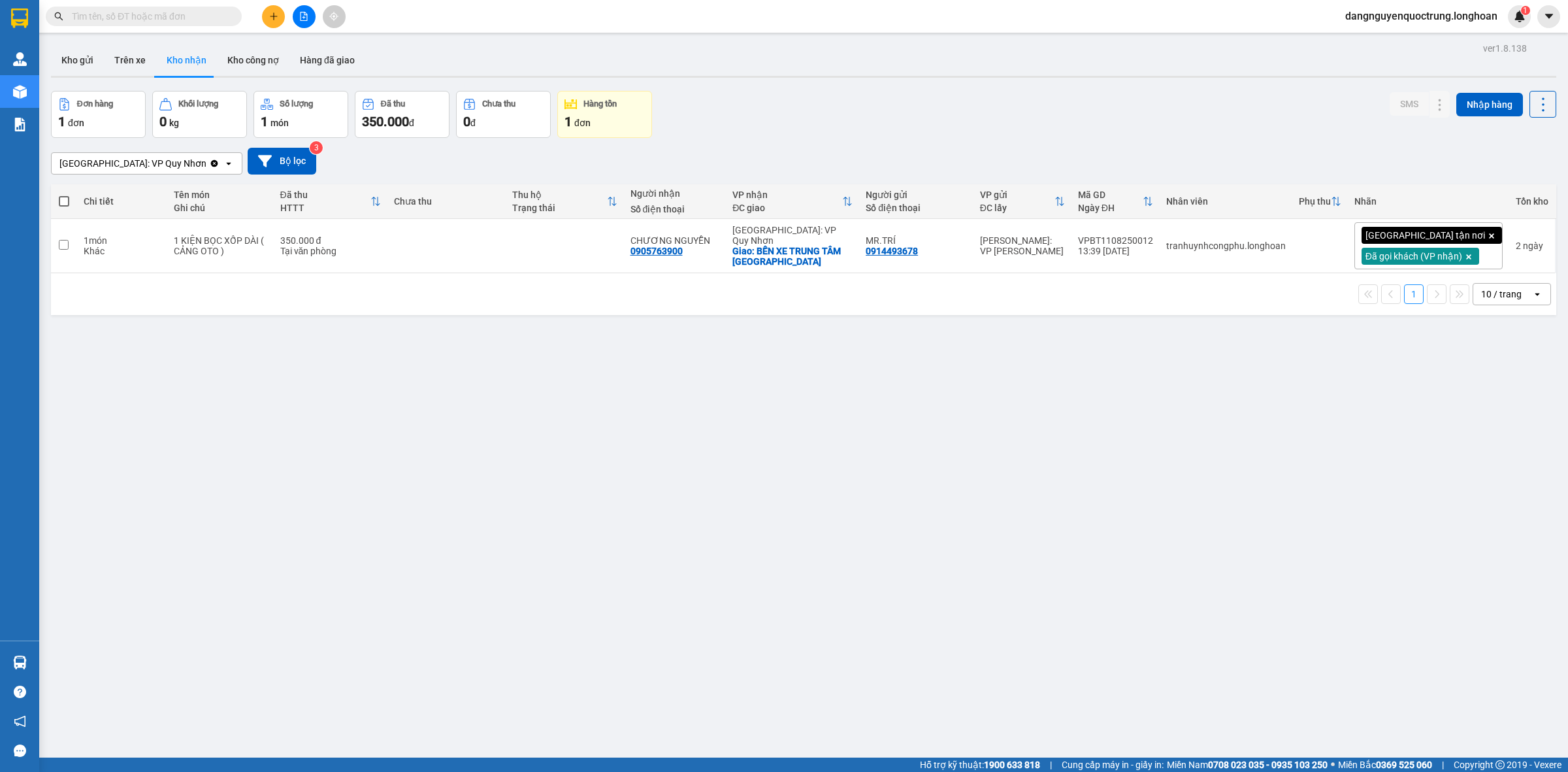
click at [203, 15] on input "text" at bounding box center [149, 16] width 154 height 14
paste input "VPBT1108250012"
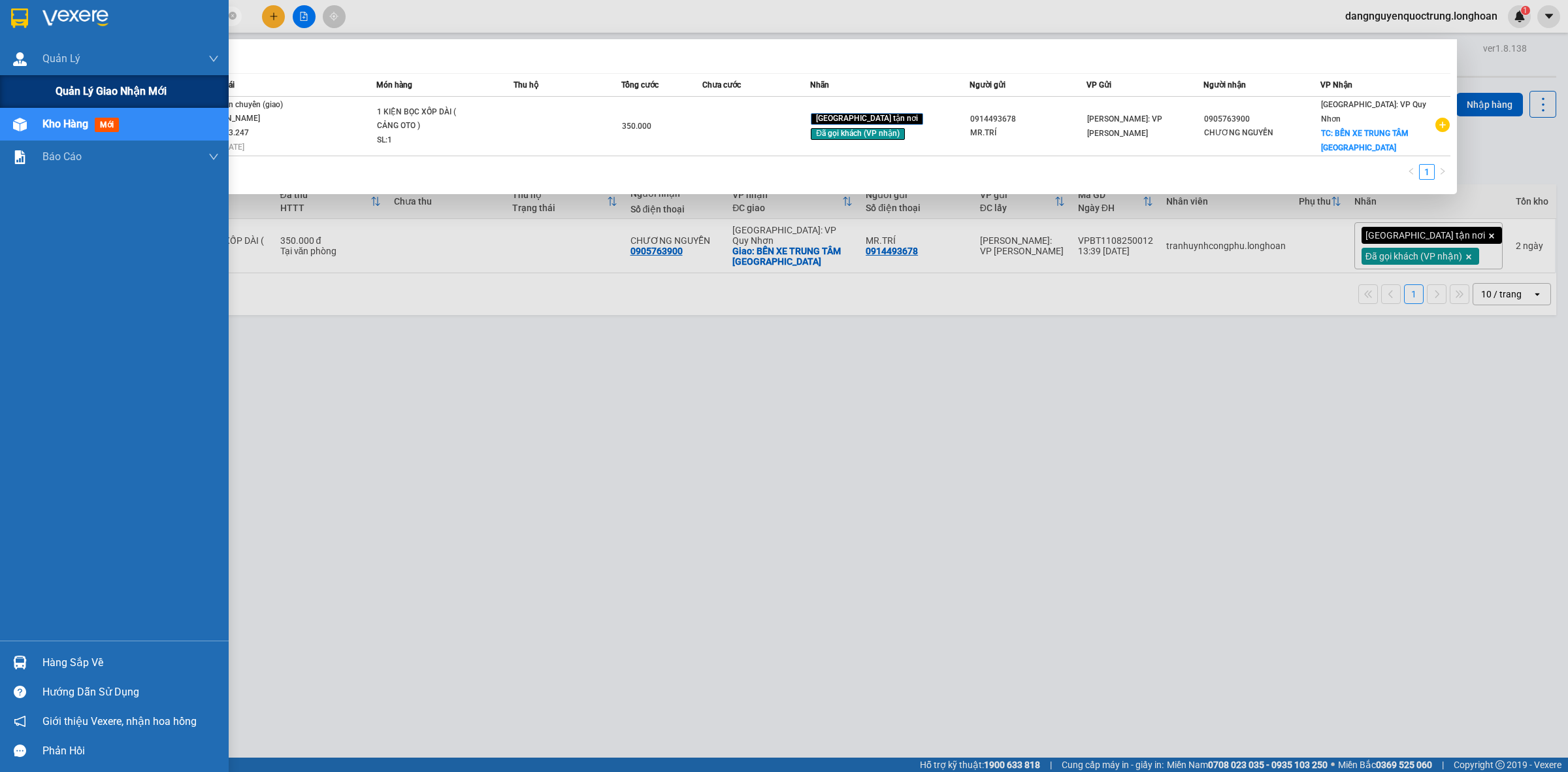
type input "VPBT1108250012"
click at [62, 80] on div "Quản lý giao nhận mới" at bounding box center [137, 91] width 163 height 33
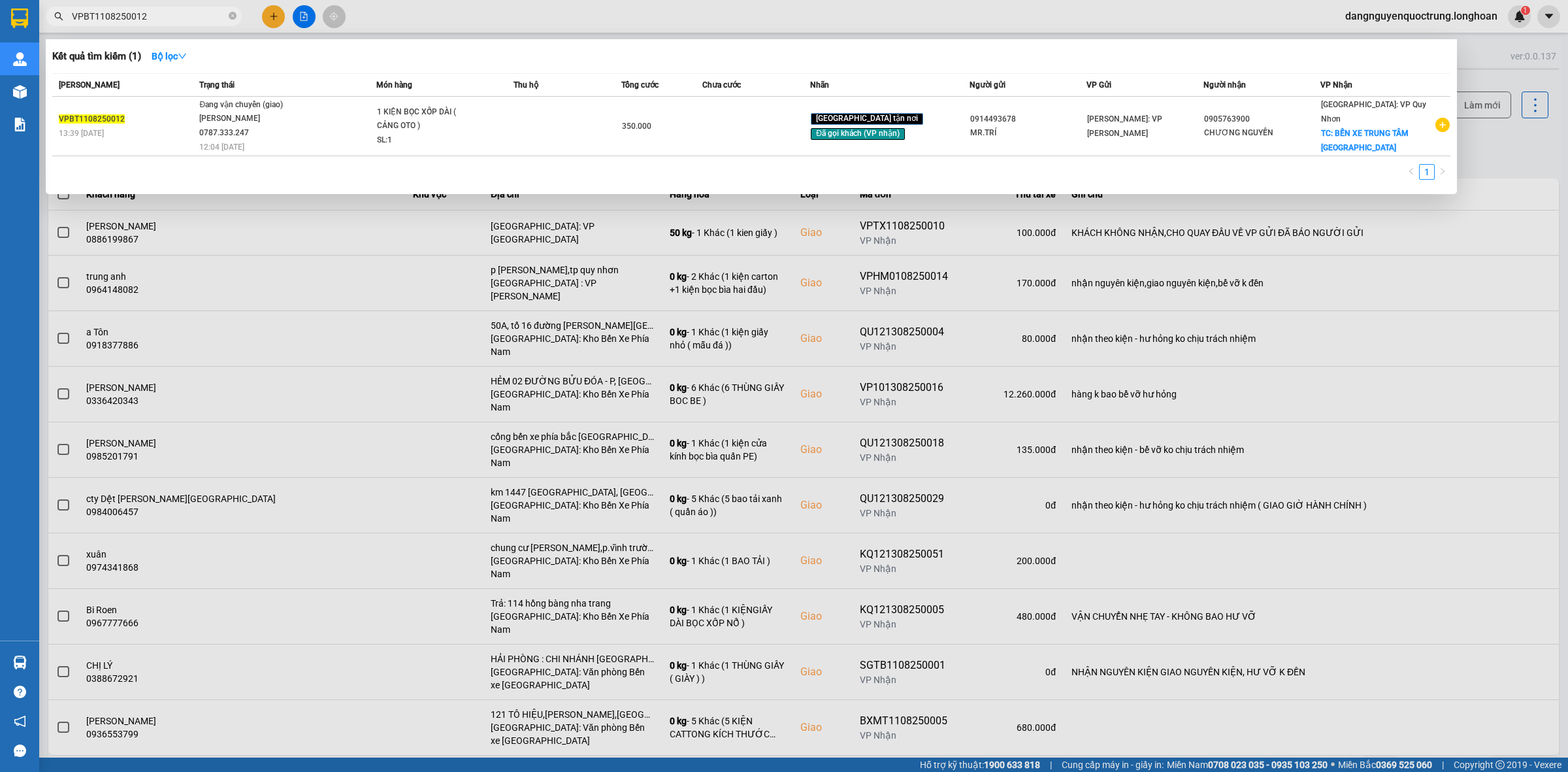
click at [1350, 260] on div at bounding box center [784, 386] width 1568 height 772
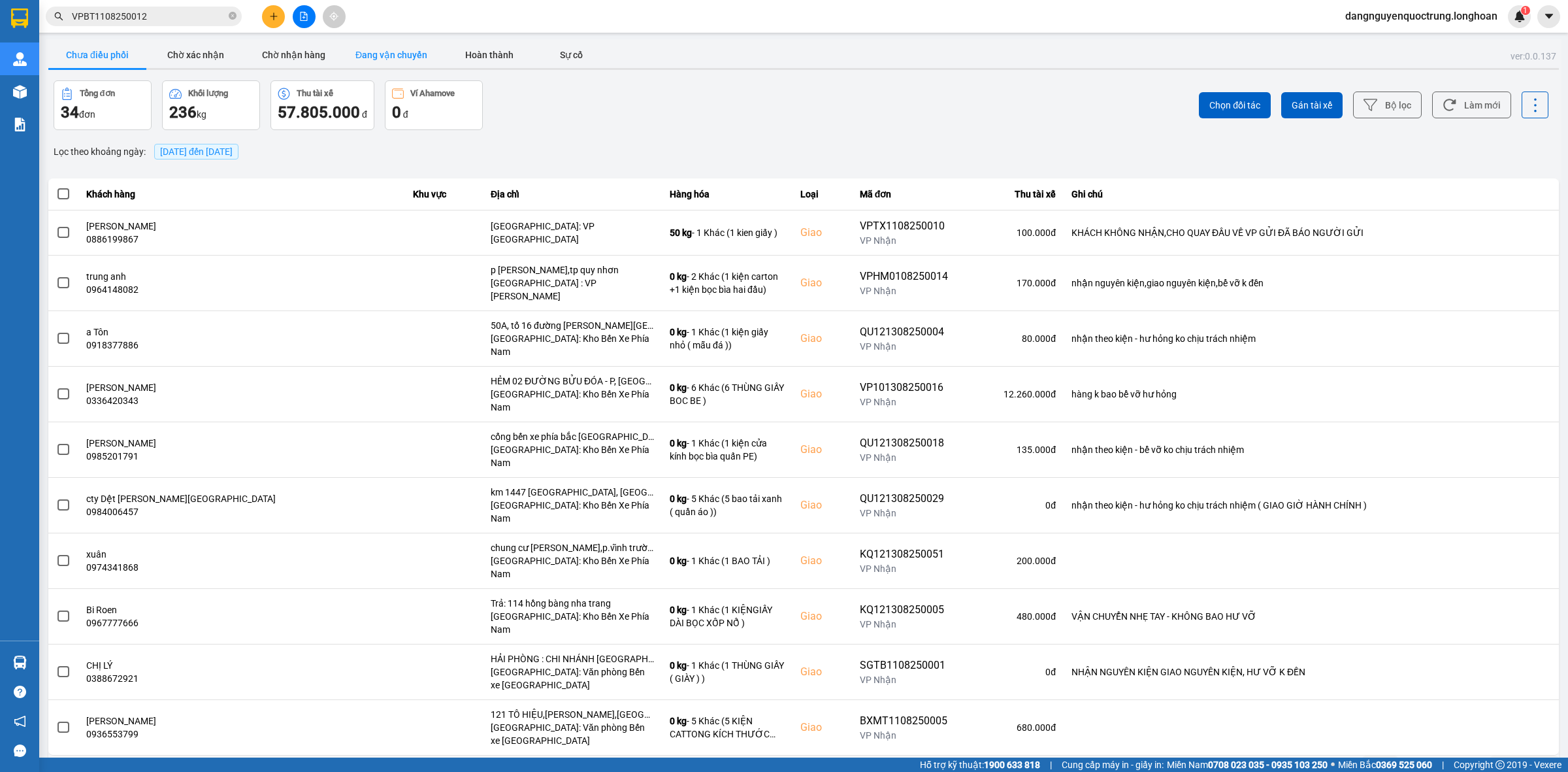
click at [380, 62] on button "Đang vận chuyển" at bounding box center [392, 55] width 98 height 27
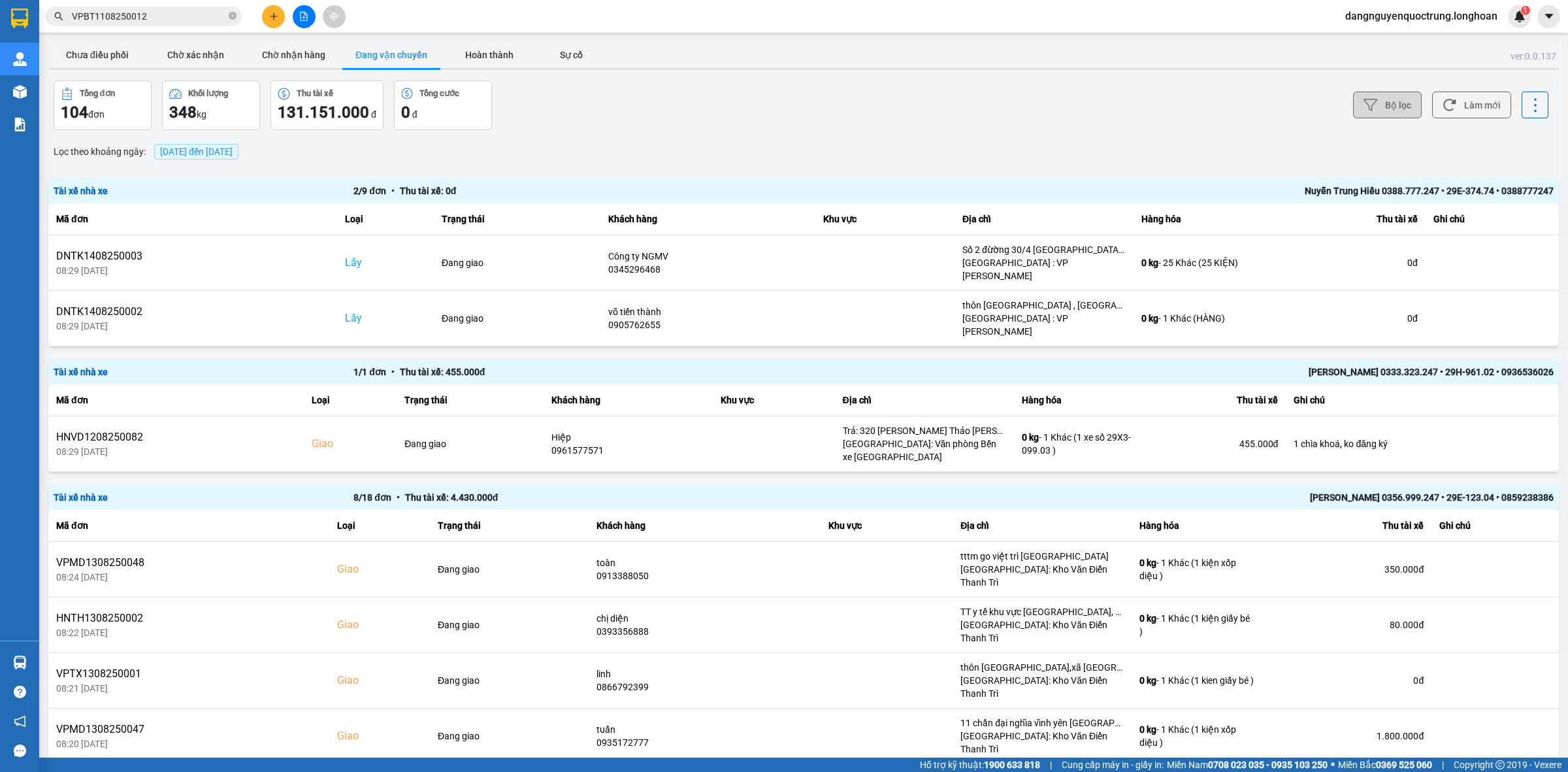
click at [1381, 107] on button "Bộ lọc" at bounding box center [1388, 105] width 69 height 27
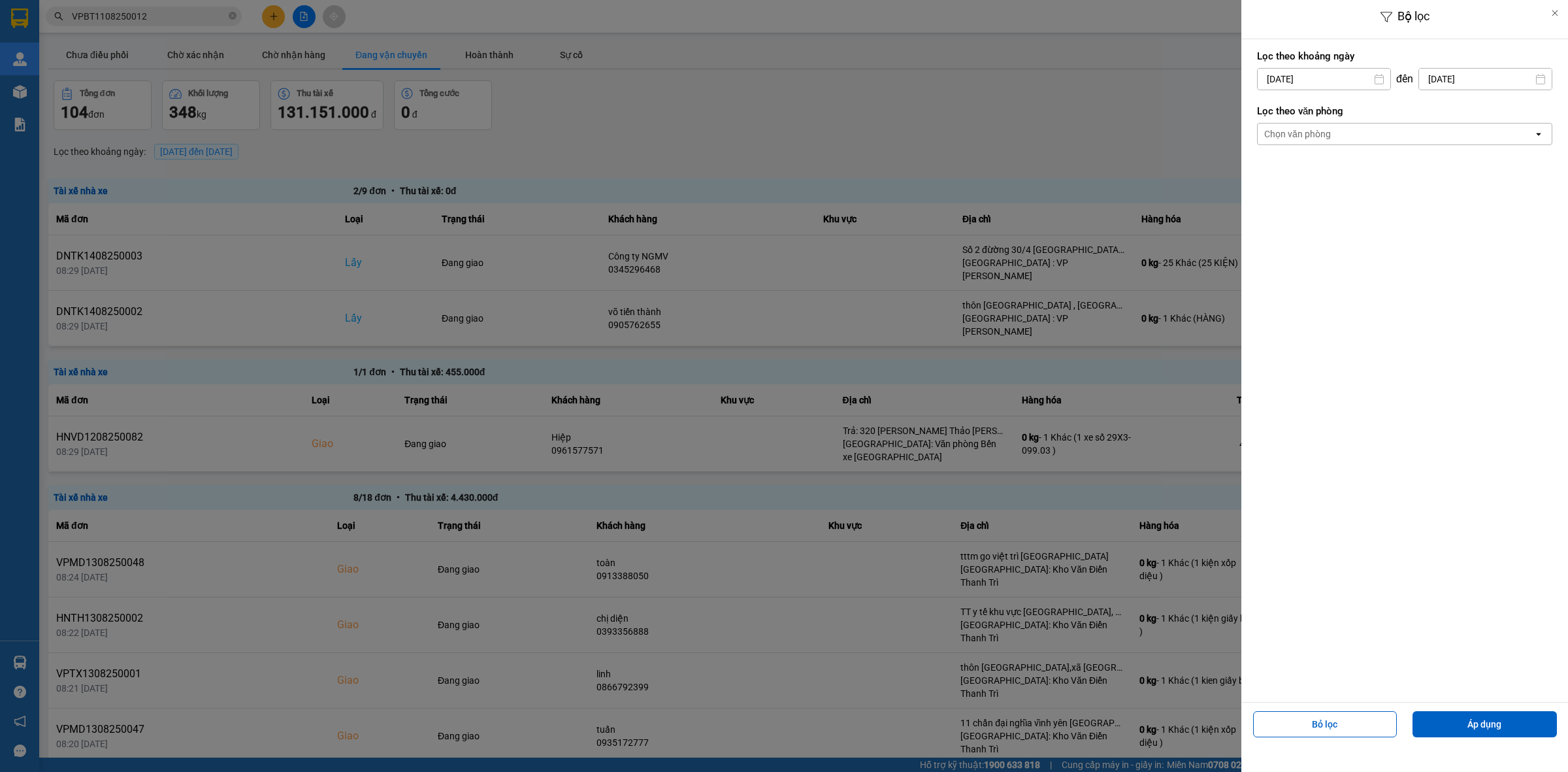
click at [1346, 79] on input "[DATE]" at bounding box center [1324, 79] width 133 height 21
click at [1370, 174] on div "1" at bounding box center [1369, 175] width 18 height 16
type input "[DATE]"
click at [1382, 139] on div "Chọn văn phòng" at bounding box center [1395, 133] width 275 height 21
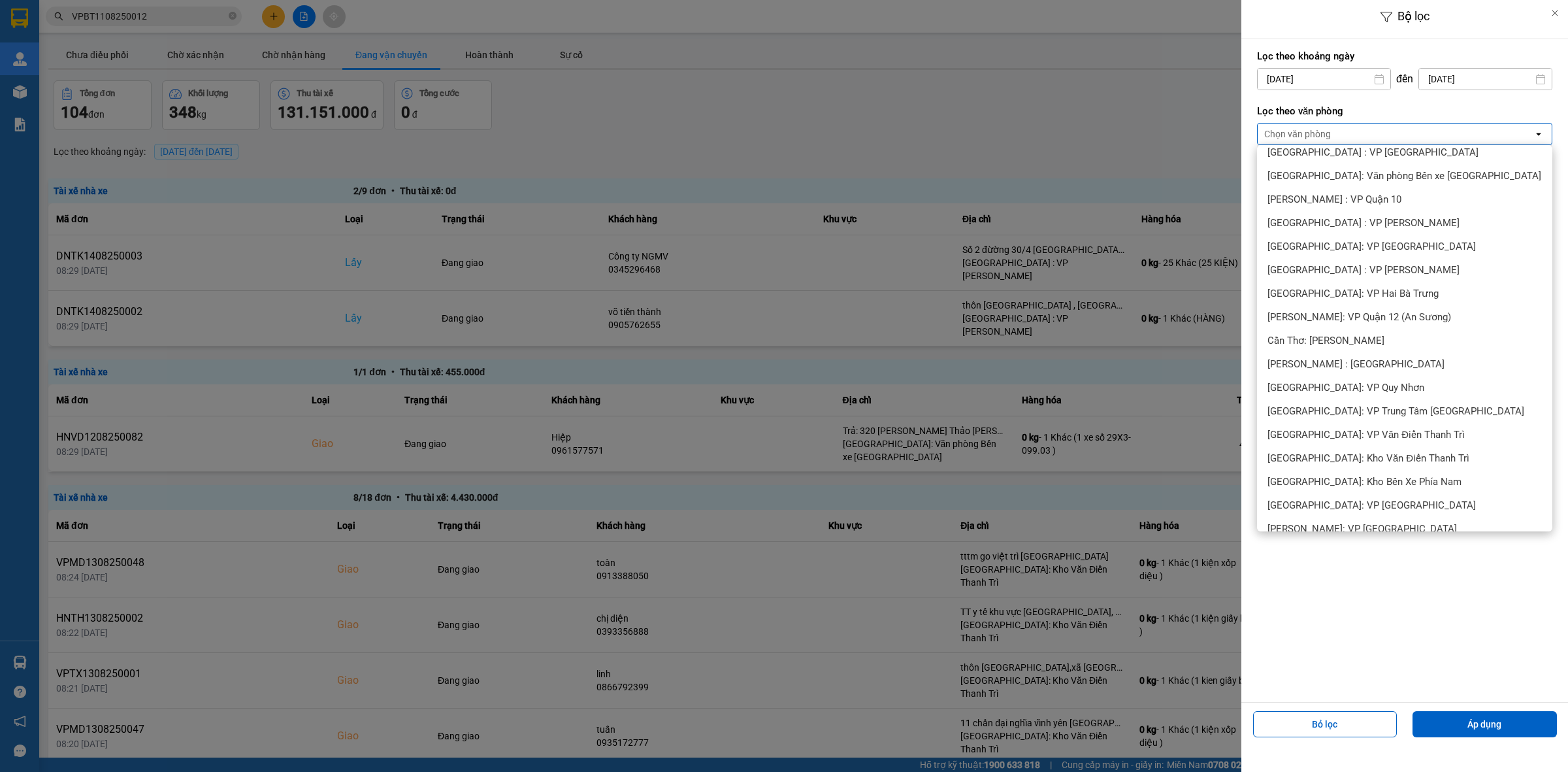
scroll to position [327, 0]
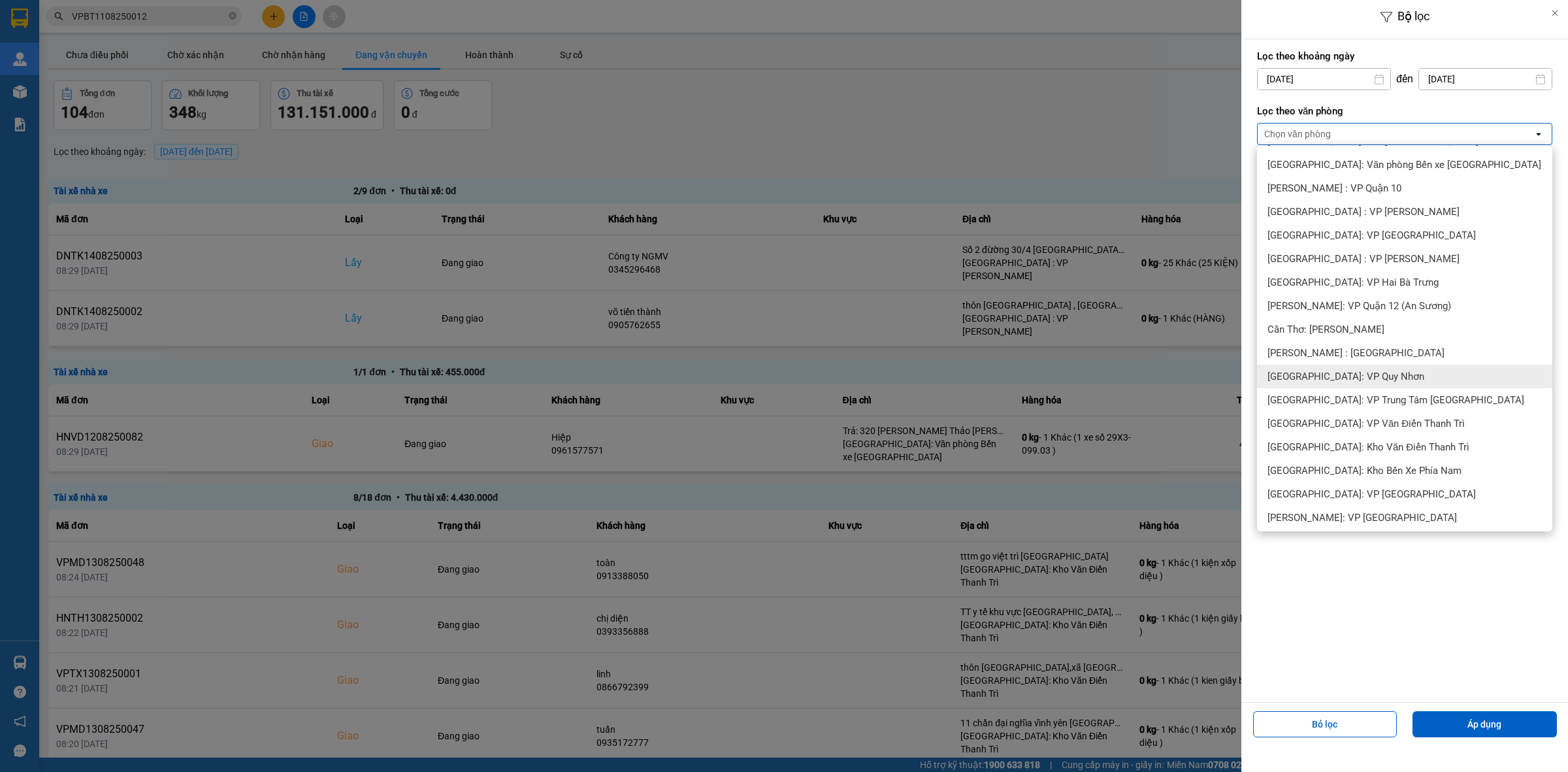
click at [1366, 375] on span "[GEOGRAPHIC_DATA]: VP Quy Nhơn" at bounding box center [1346, 376] width 157 height 13
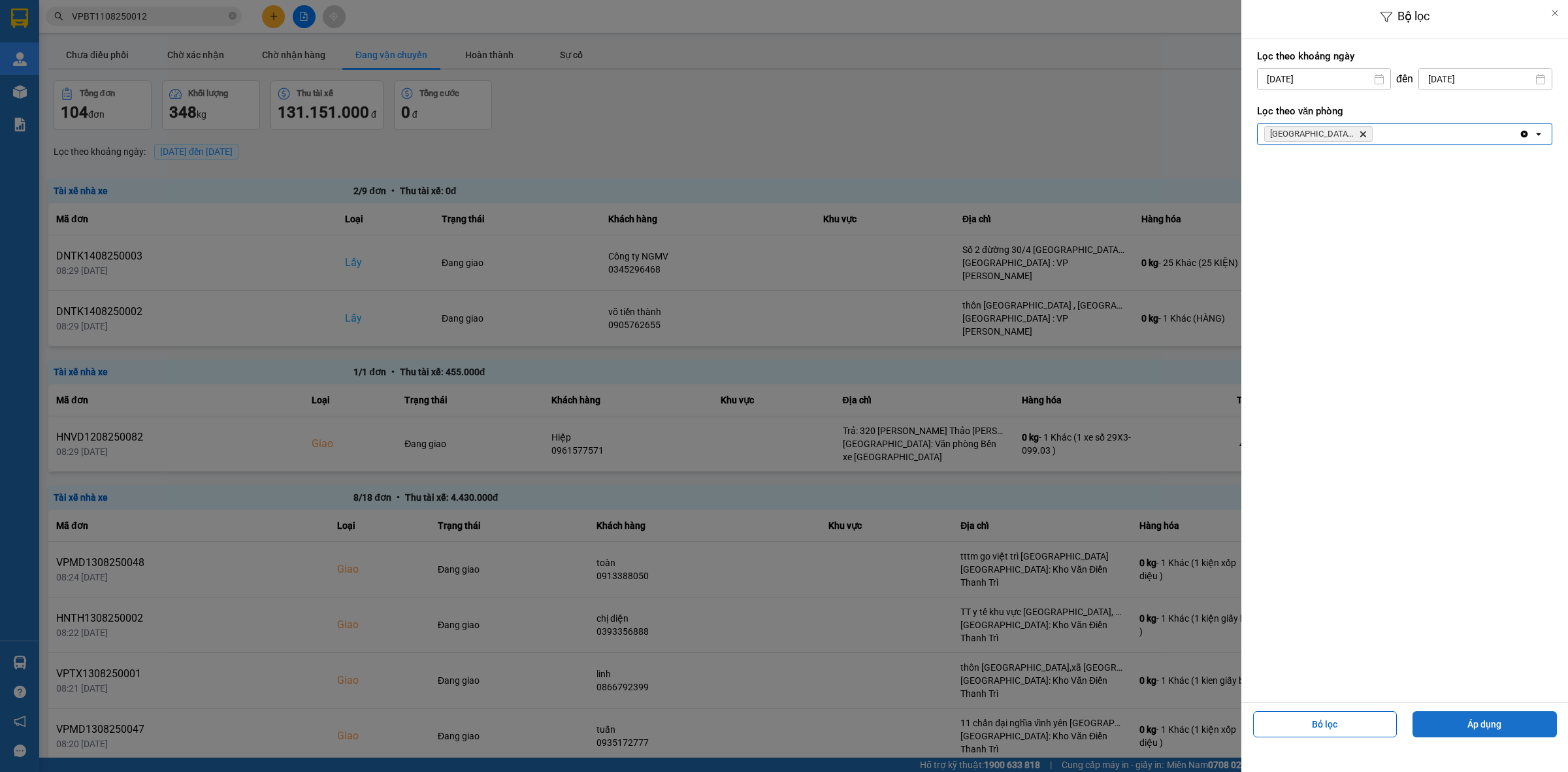
click at [1452, 723] on button "Áp dụng" at bounding box center [1485, 724] width 144 height 27
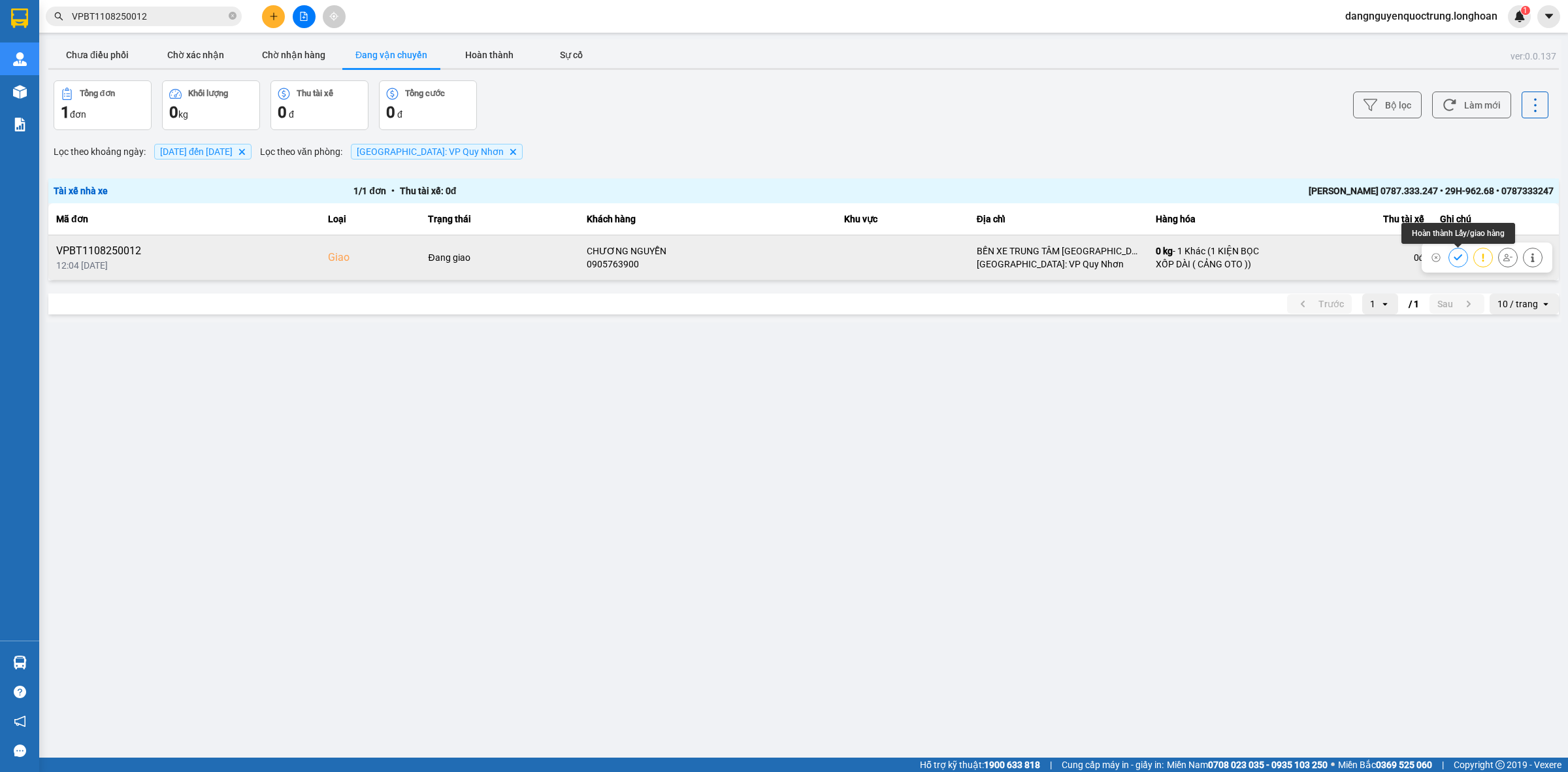
click at [1459, 253] on icon at bounding box center [1459, 258] width 9 height 9
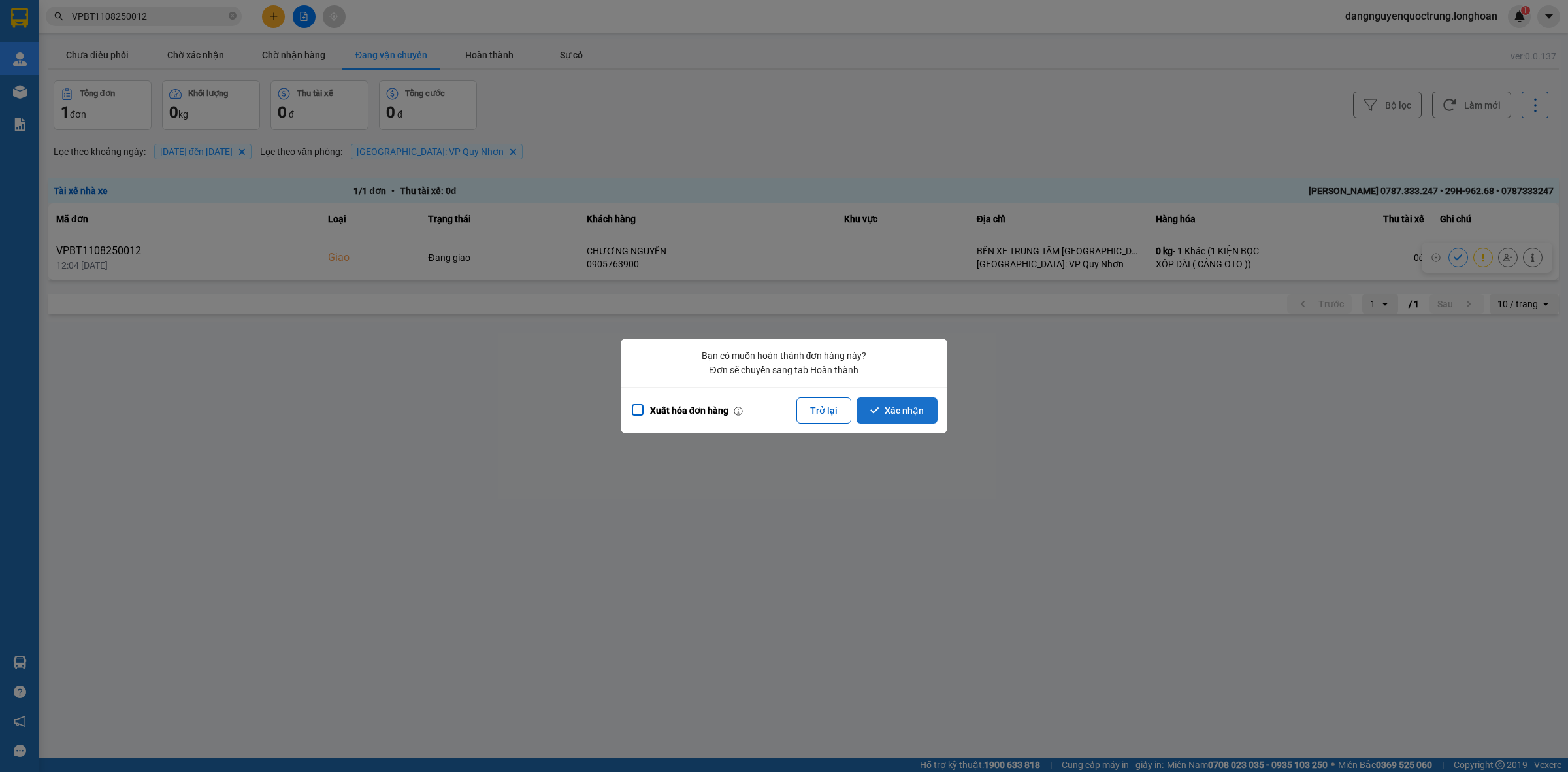
click at [911, 406] on button "Xác nhận" at bounding box center [897, 411] width 81 height 27
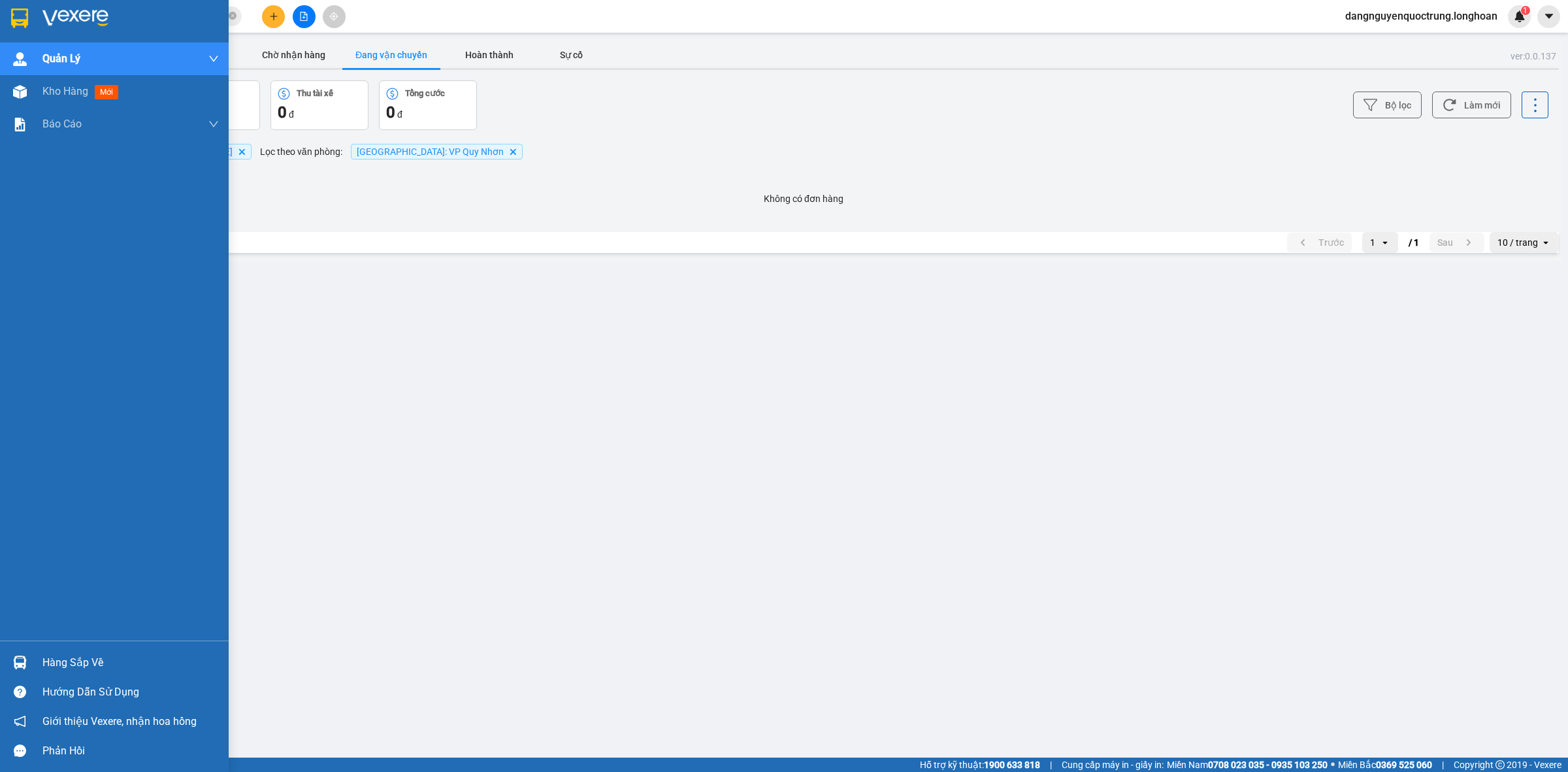
click at [18, 21] on img at bounding box center [20, 18] width 17 height 20
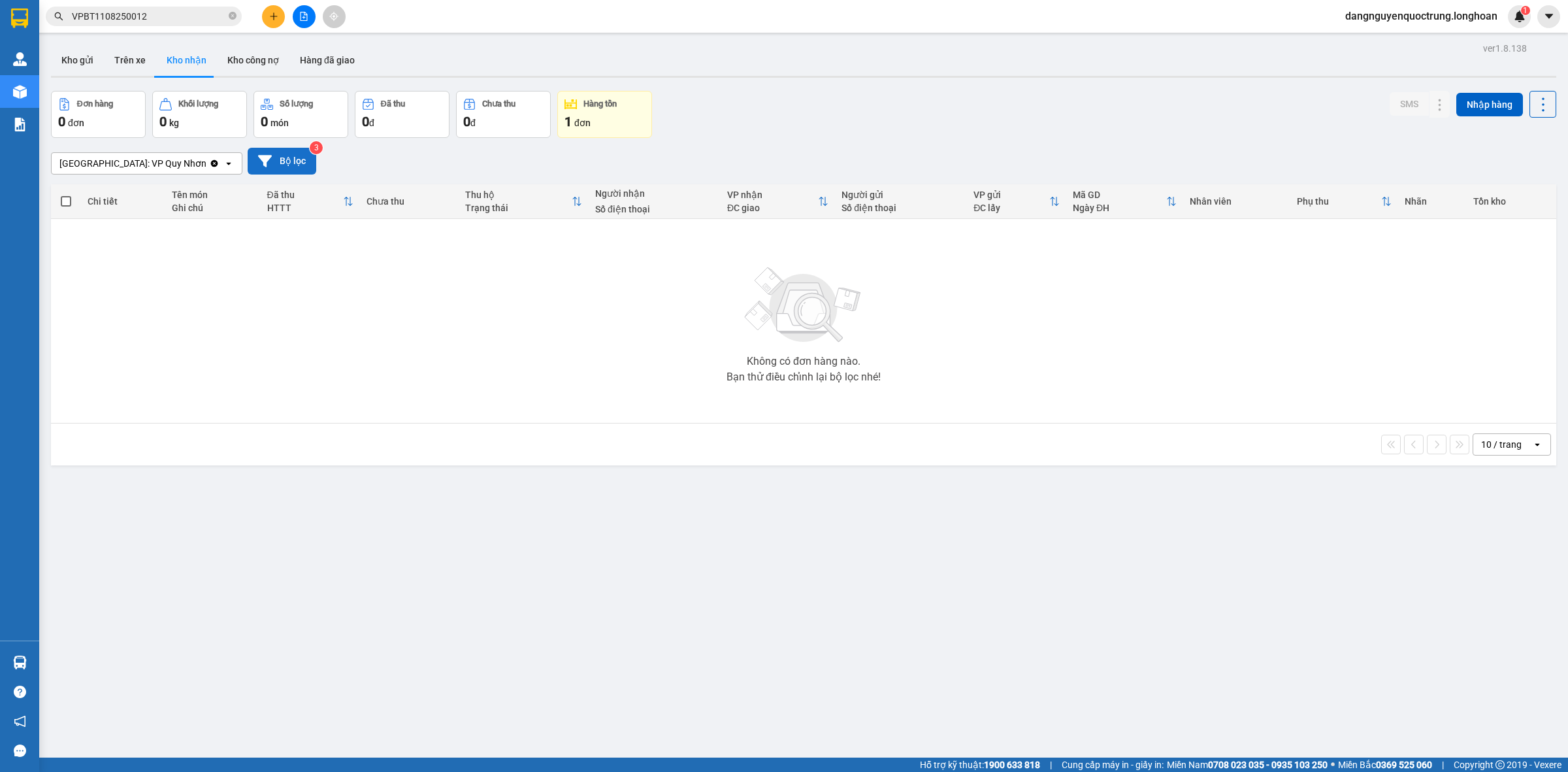
click at [279, 161] on button "Bộ lọc" at bounding box center [282, 161] width 69 height 27
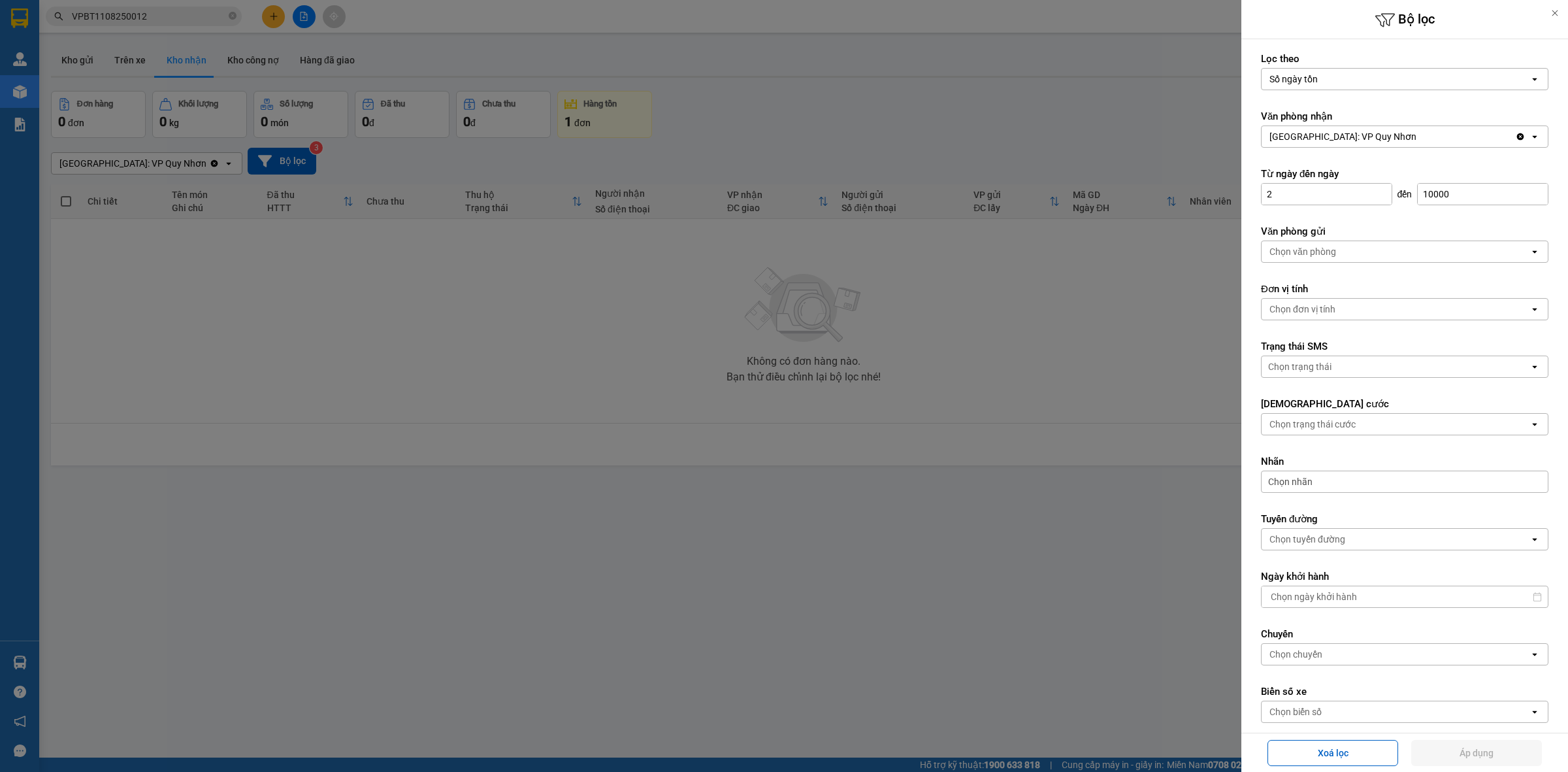
click at [1340, 199] on input "2" at bounding box center [1326, 194] width 130 height 21
click at [1363, 753] on button "Xoá lọc" at bounding box center [1333, 753] width 131 height 27
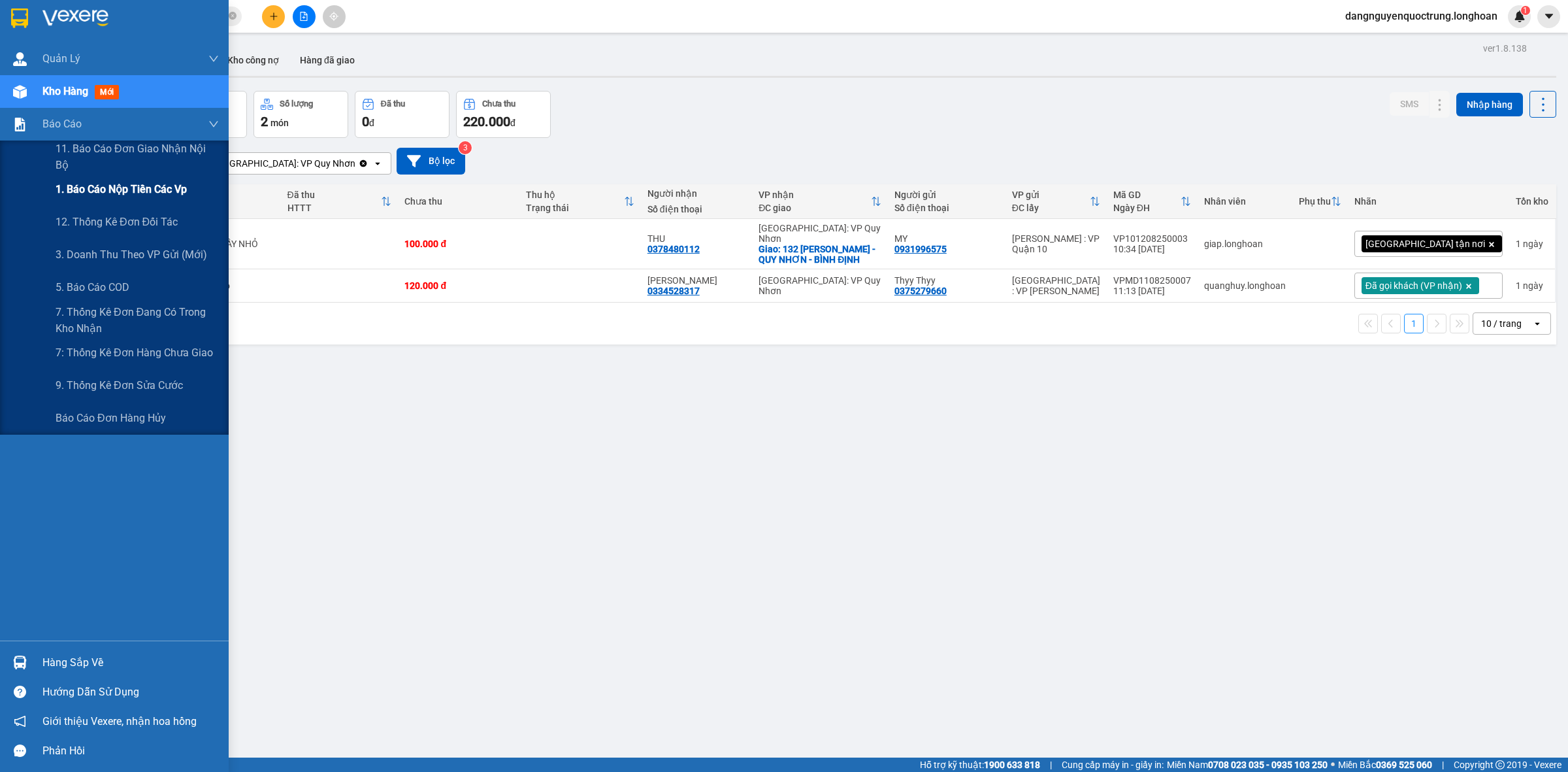
click at [82, 187] on span "1. Báo cáo nộp tiền các vp" at bounding box center [121, 189] width 131 height 16
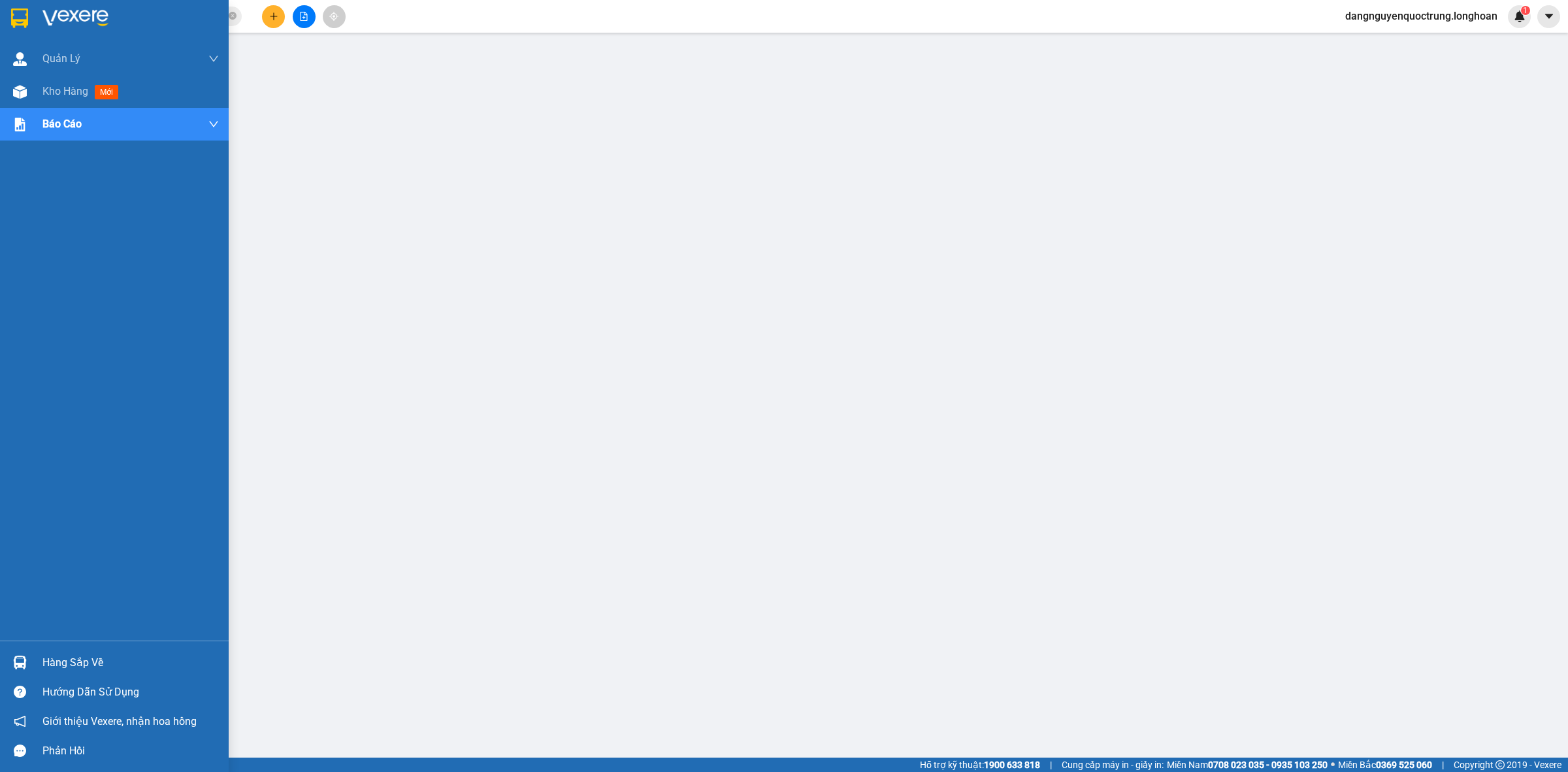
click at [11, 20] on img at bounding box center [20, 18] width 17 height 20
